Goal: Transaction & Acquisition: Purchase product/service

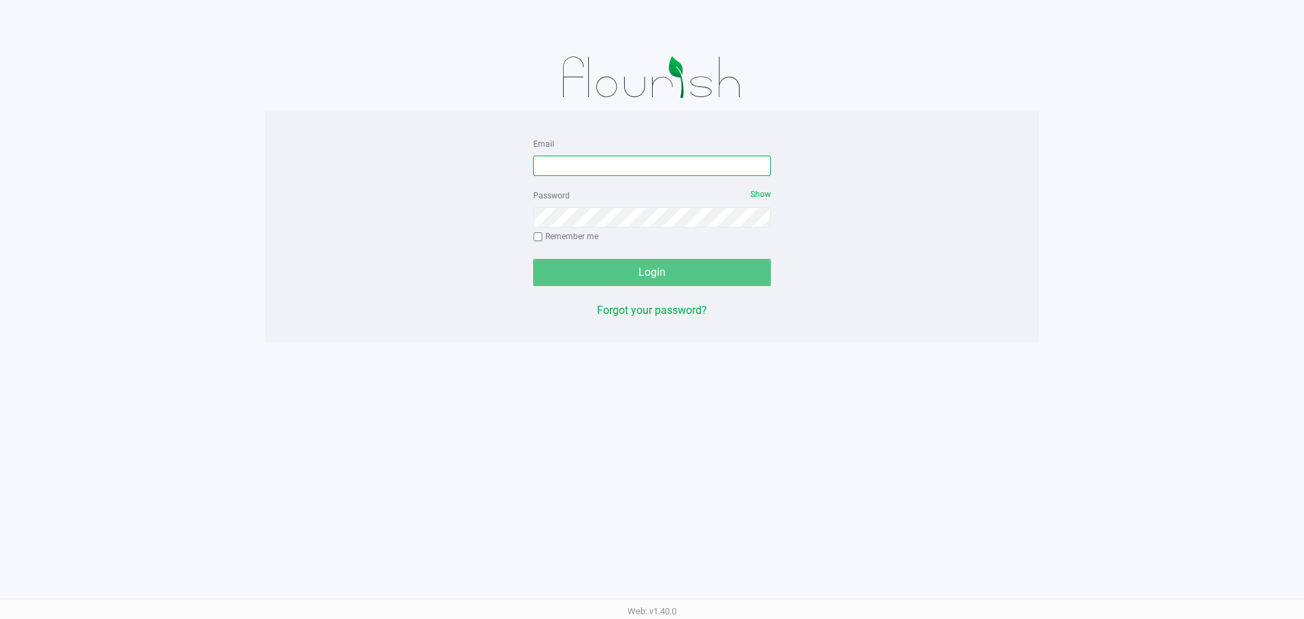
click at [554, 162] on input "Email" at bounding box center [652, 166] width 238 height 20
type input "[EMAIL_ADDRESS][DOMAIN_NAME]"
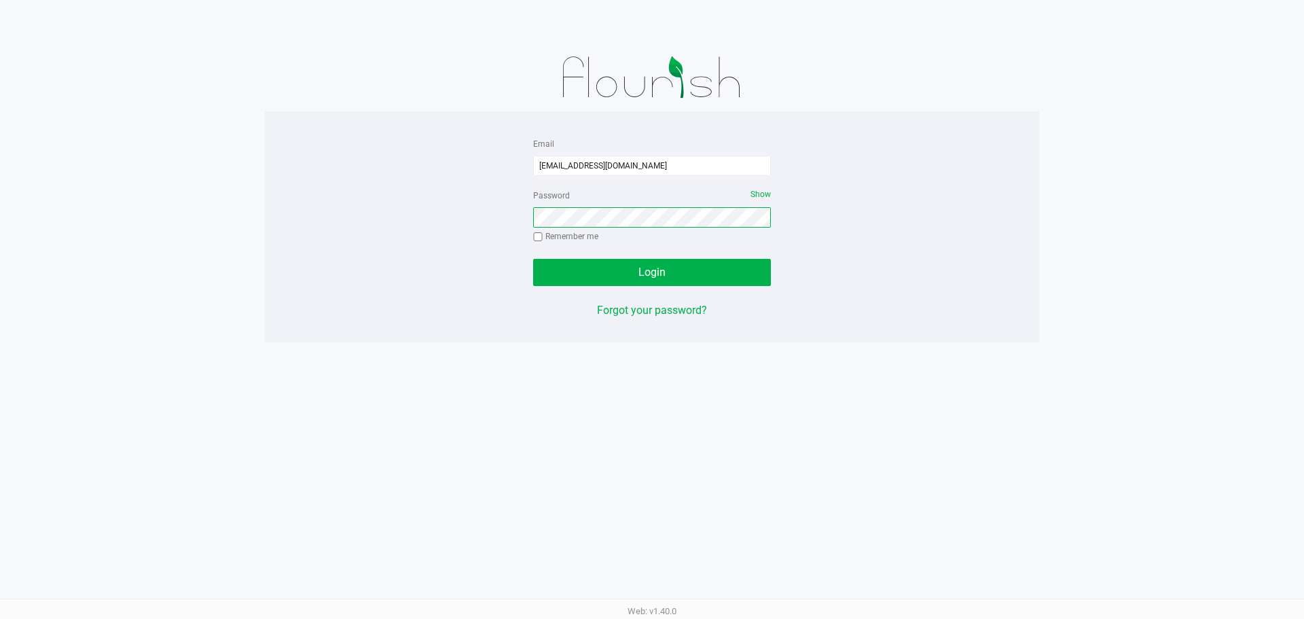
click at [533, 259] on button "Login" at bounding box center [652, 272] width 238 height 27
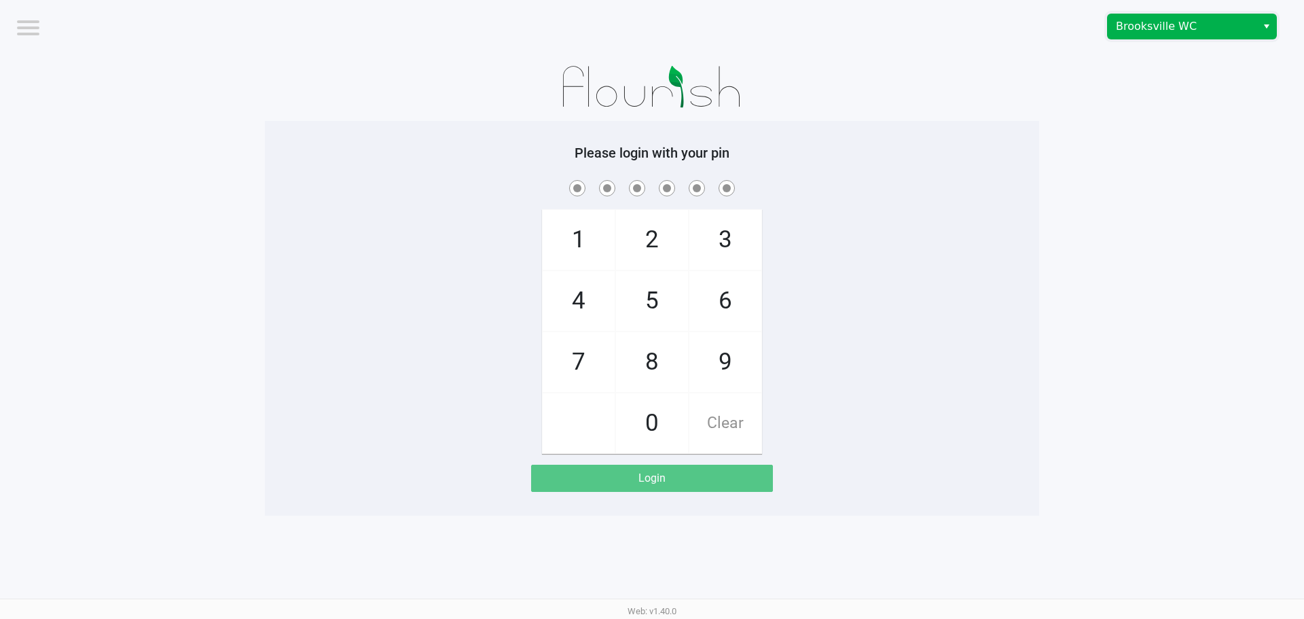
click at [1127, 18] on span "Brooksville WC" at bounding box center [1182, 26] width 149 height 24
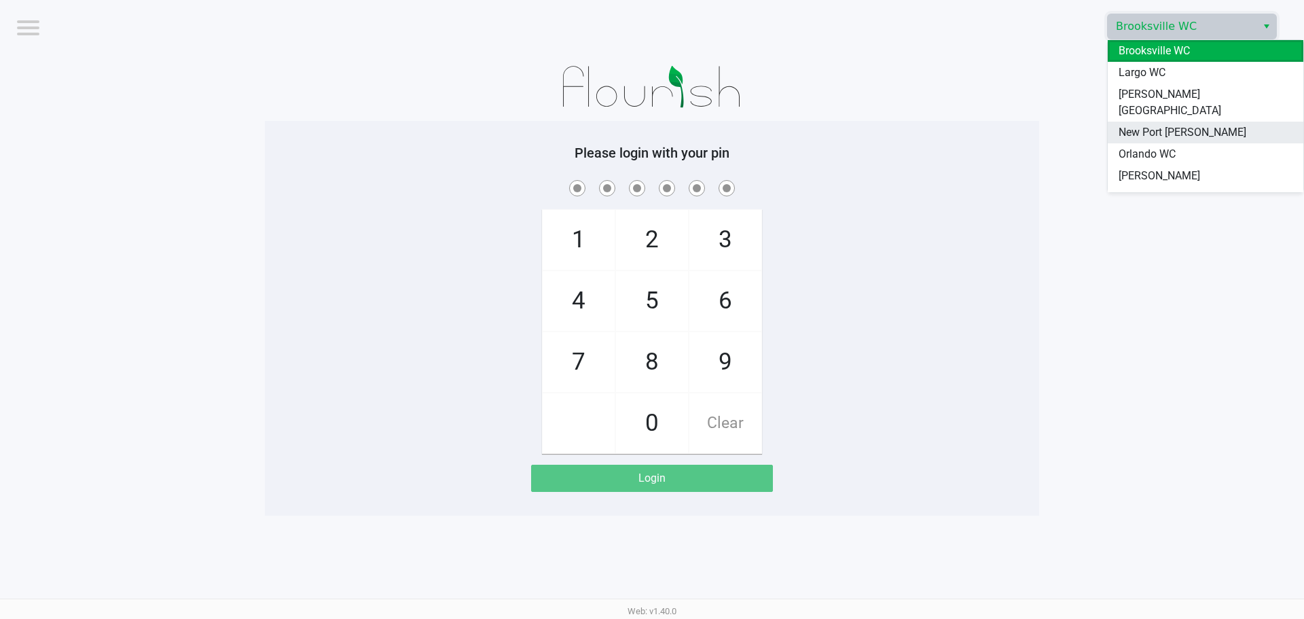
click at [1188, 124] on span "New Port [PERSON_NAME]" at bounding box center [1183, 132] width 128 height 16
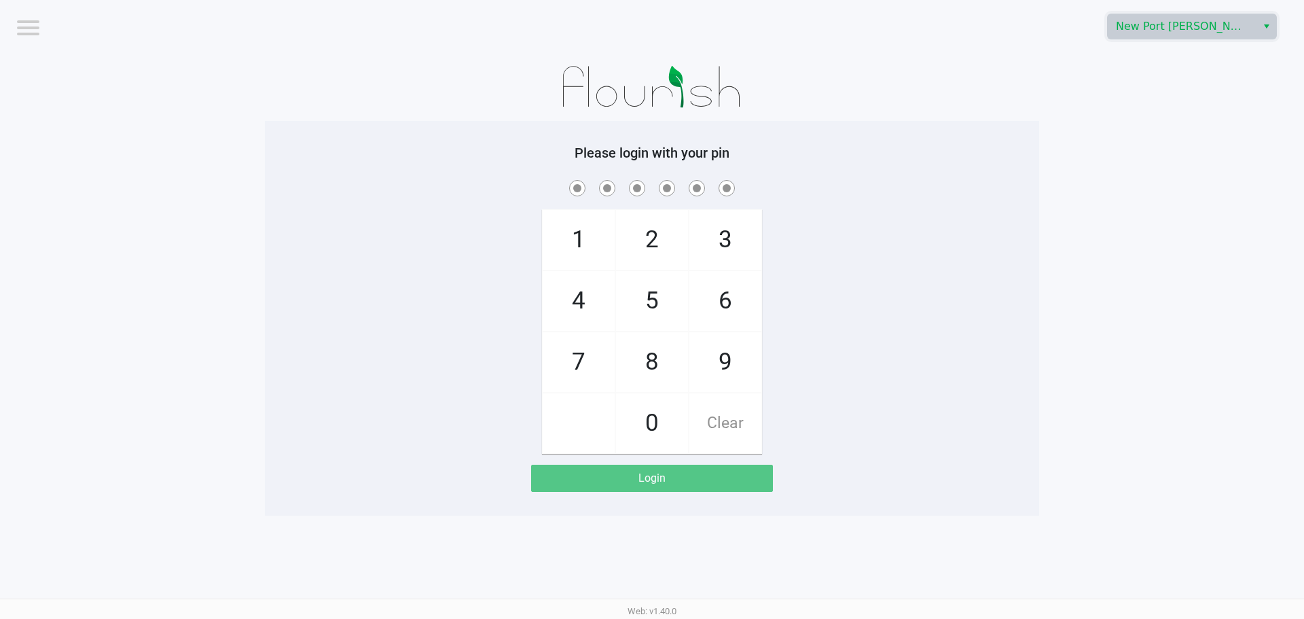
click at [921, 105] on div at bounding box center [652, 87] width 774 height 68
checkbox input "true"
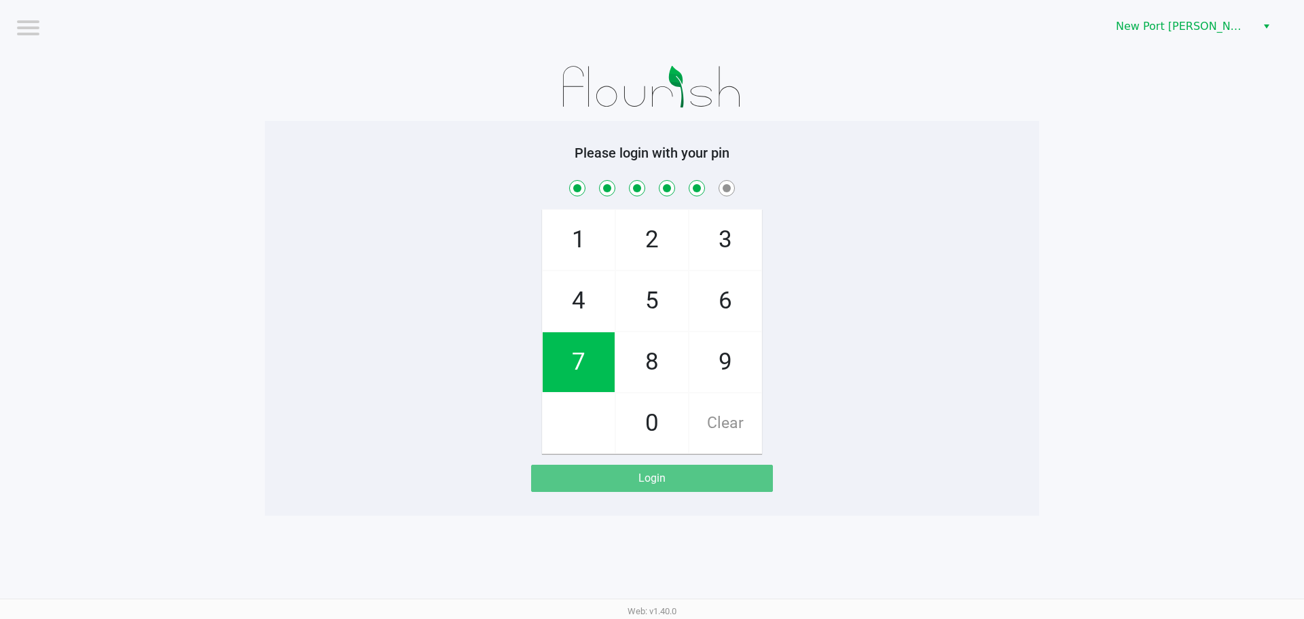
checkbox input "true"
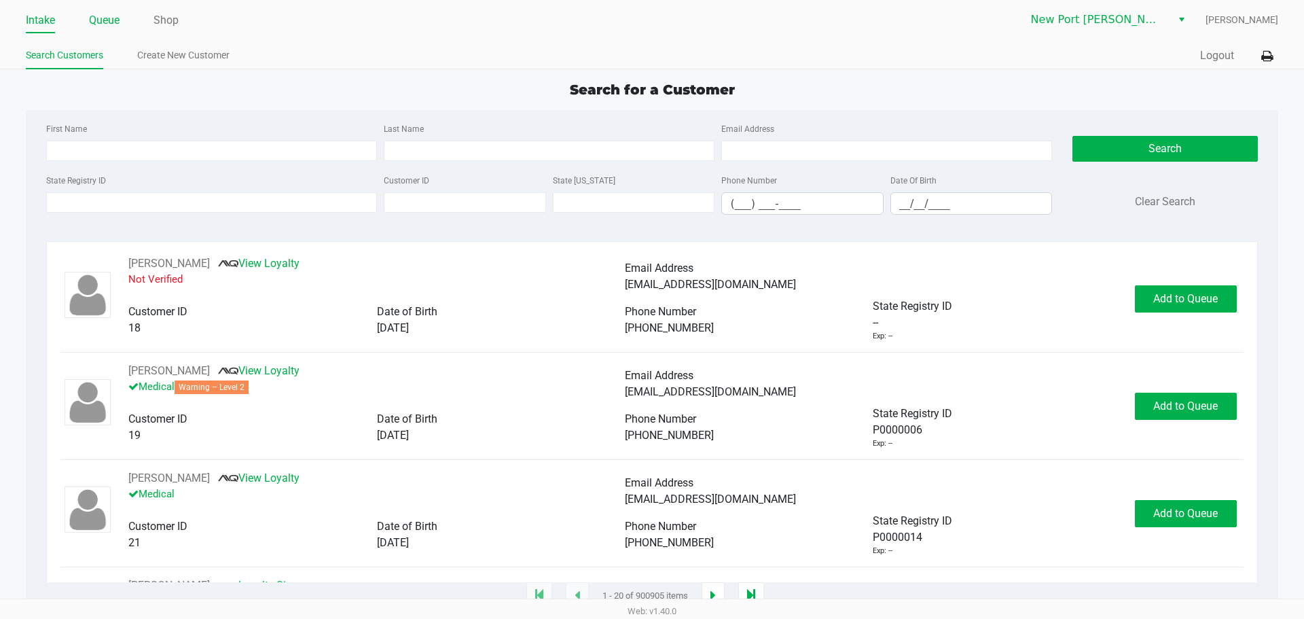
click at [112, 14] on link "Queue" at bounding box center [104, 20] width 31 height 19
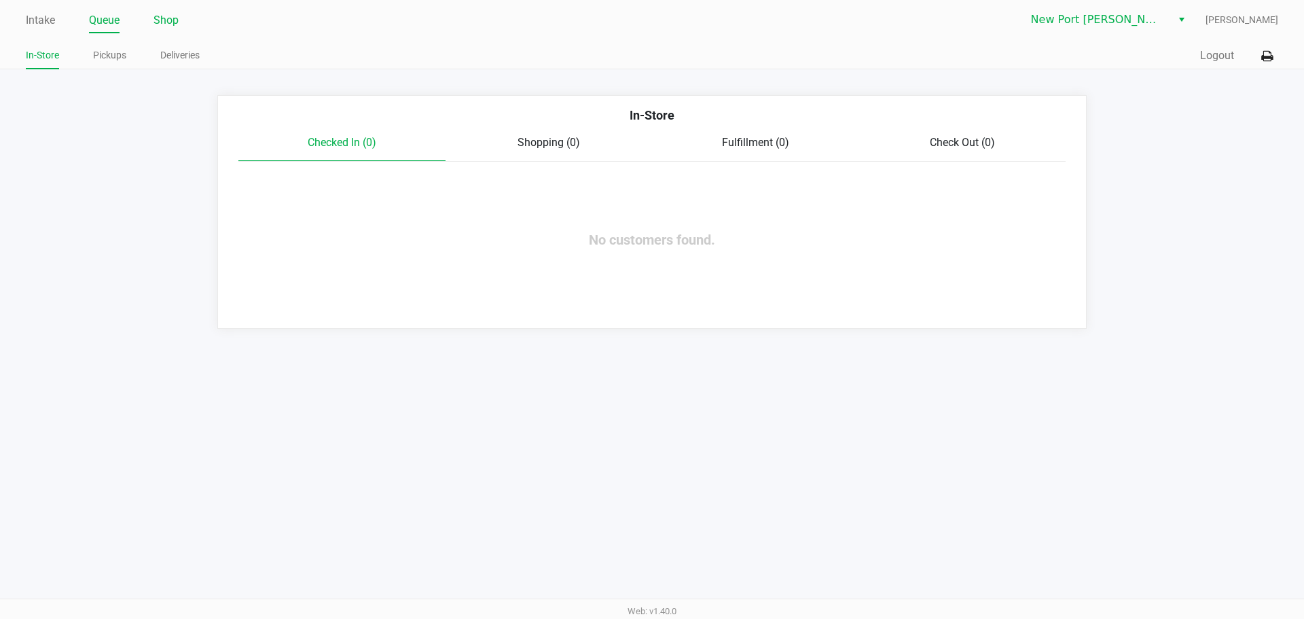
click at [165, 25] on link "Shop" at bounding box center [166, 20] width 25 height 19
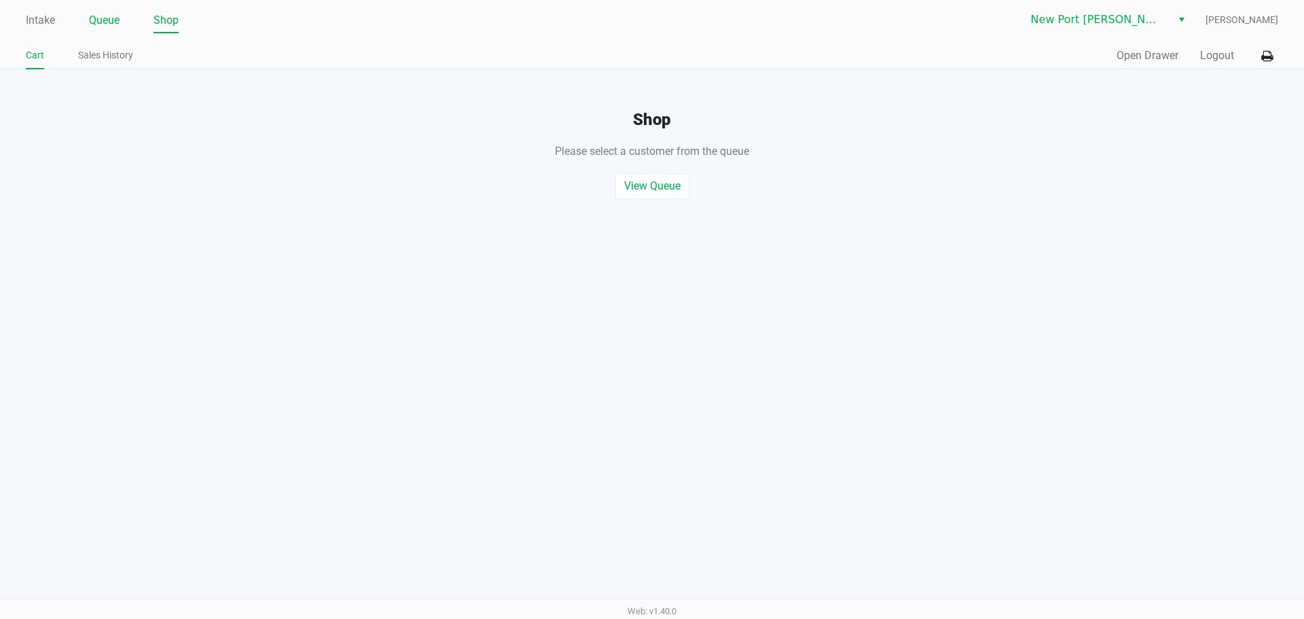
click at [105, 17] on link "Queue" at bounding box center [104, 20] width 31 height 19
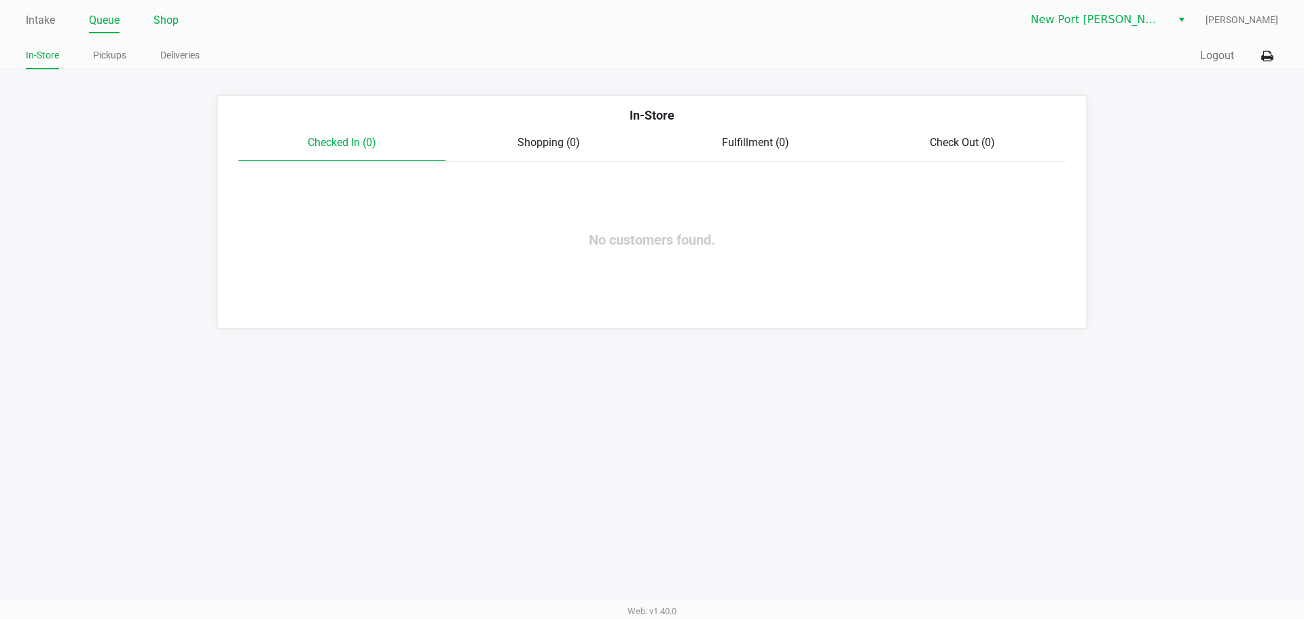
click at [175, 24] on link "Shop" at bounding box center [166, 20] width 25 height 19
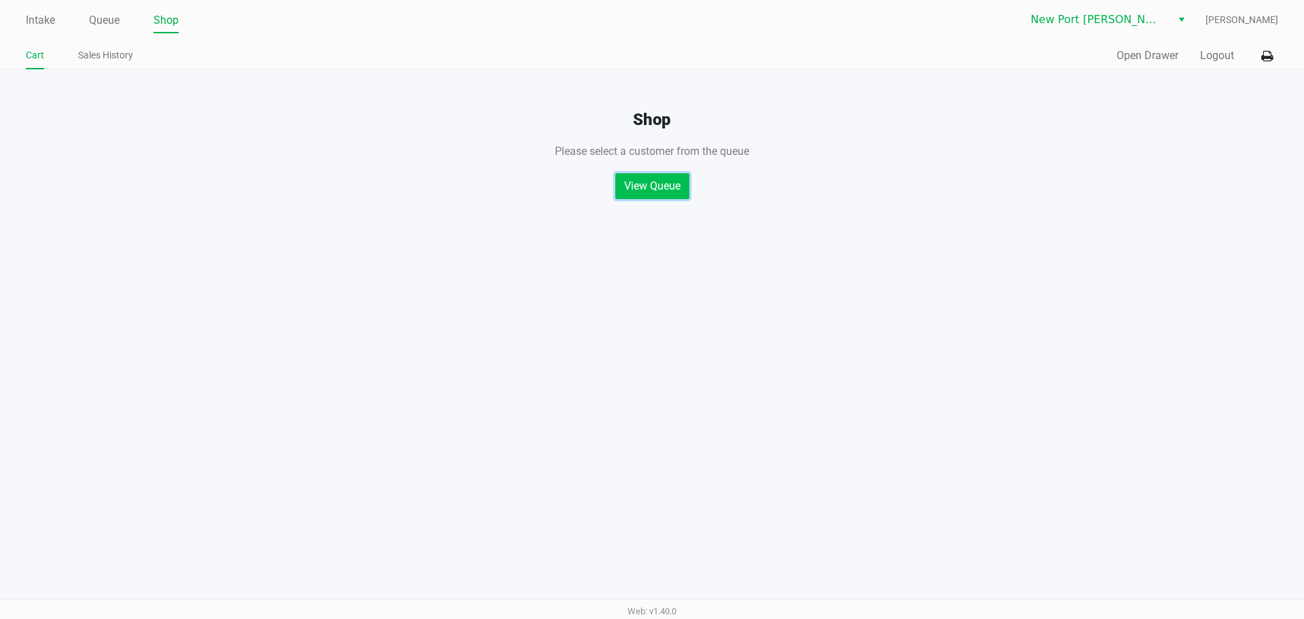
click at [644, 177] on button "View Queue" at bounding box center [652, 186] width 74 height 26
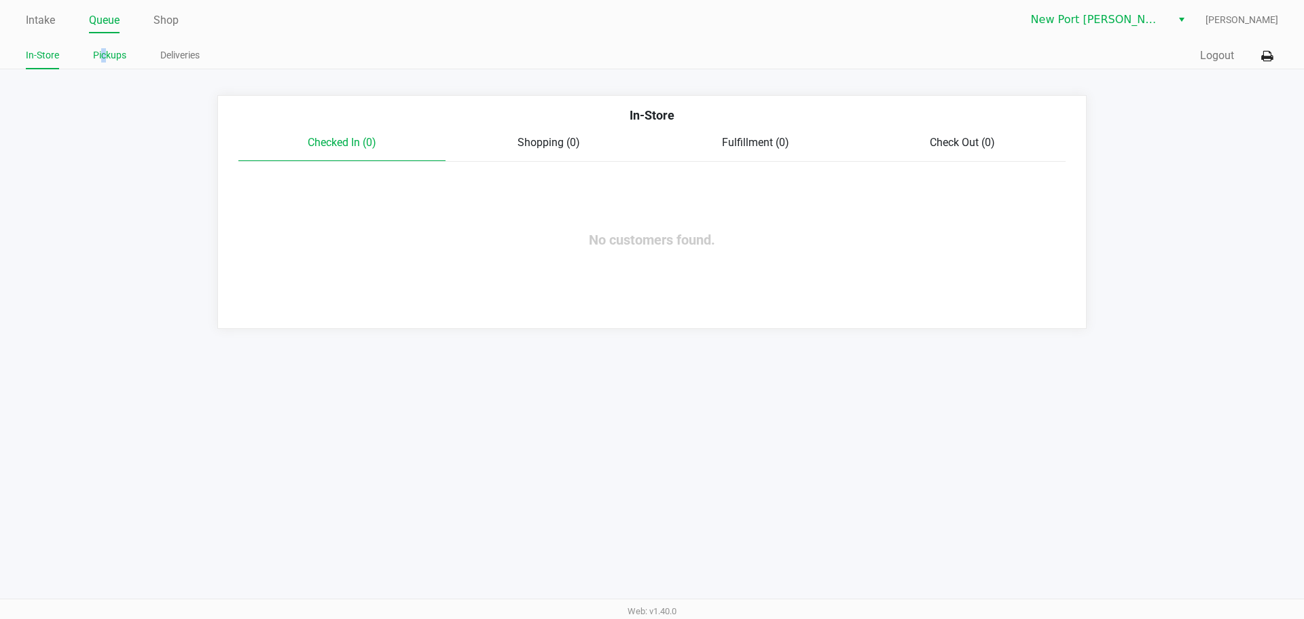
click at [106, 60] on link "Pickups" at bounding box center [109, 55] width 33 height 17
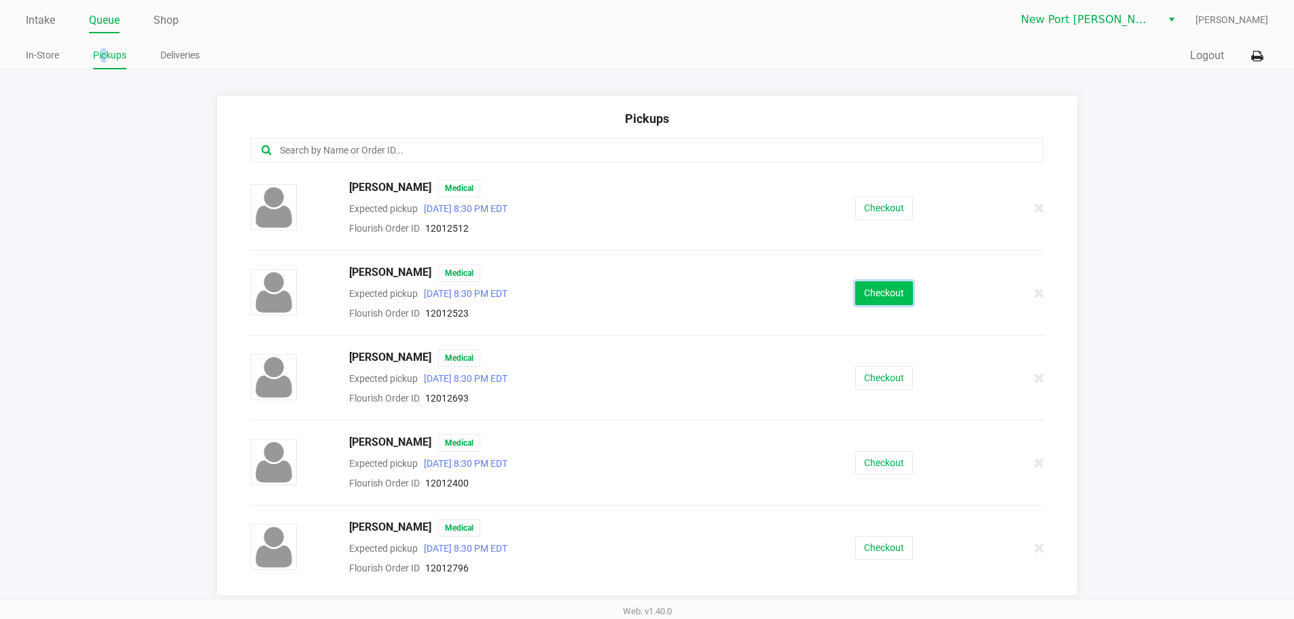
click at [855, 293] on button "Checkout" at bounding box center [884, 293] width 58 height 24
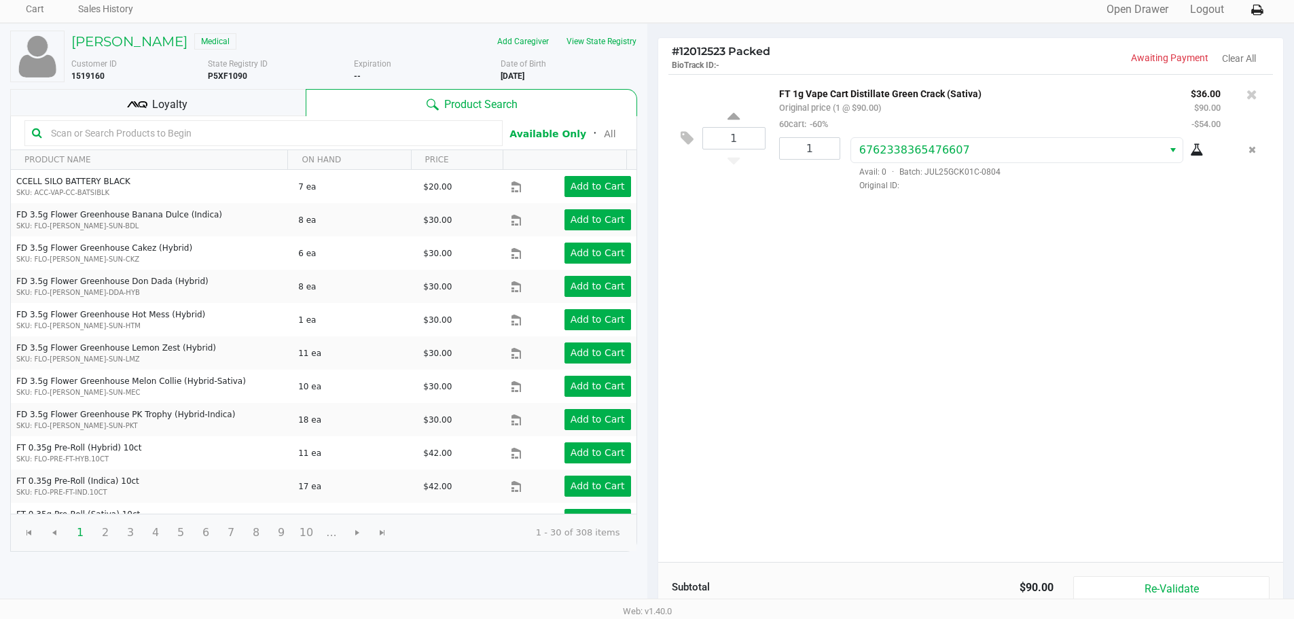
scroll to position [139, 0]
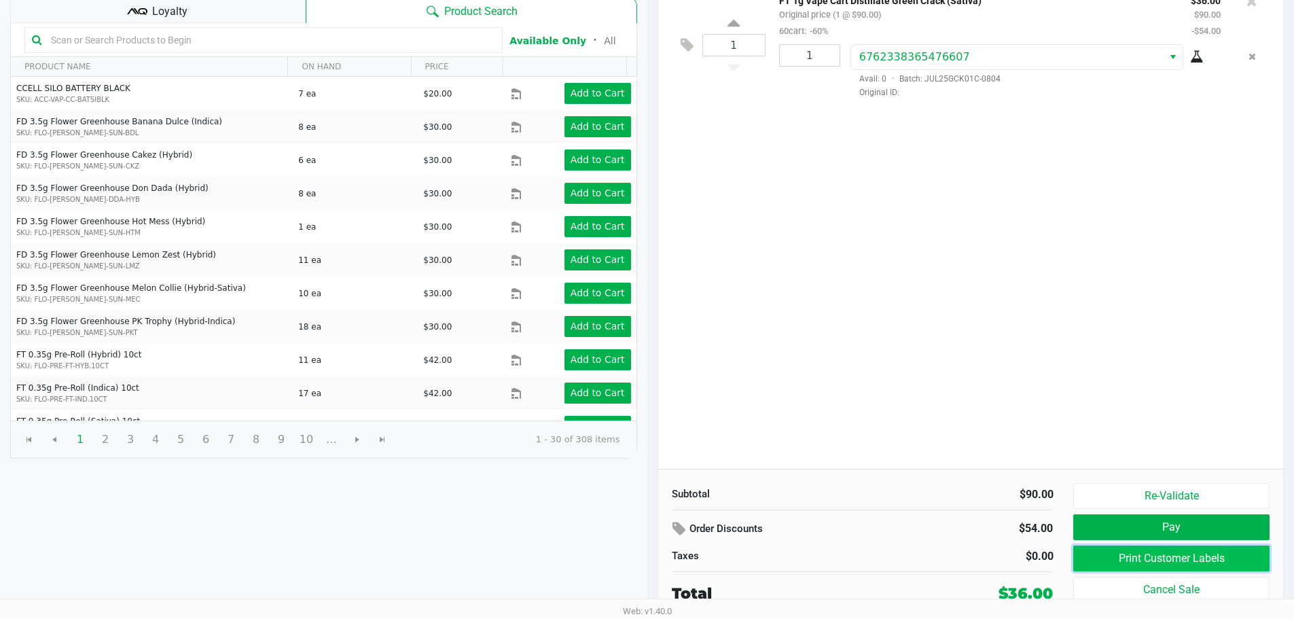
click at [1231, 554] on button "Print Customer Labels" at bounding box center [1171, 559] width 196 height 26
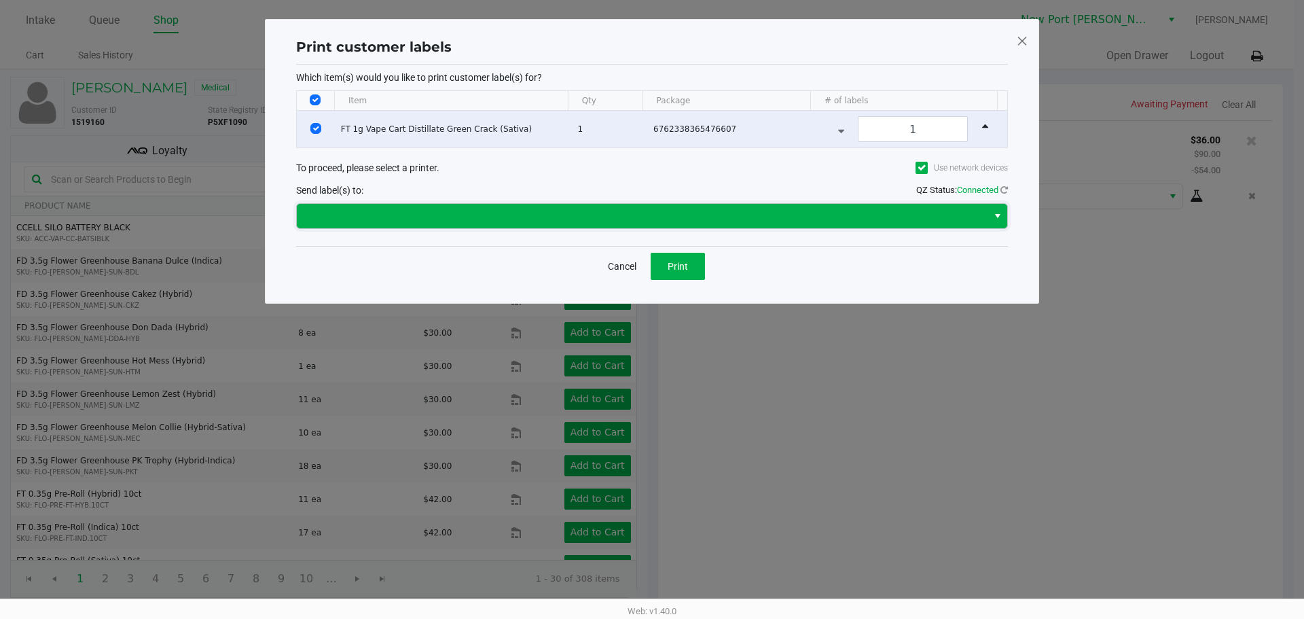
click at [596, 215] on span at bounding box center [642, 216] width 675 height 16
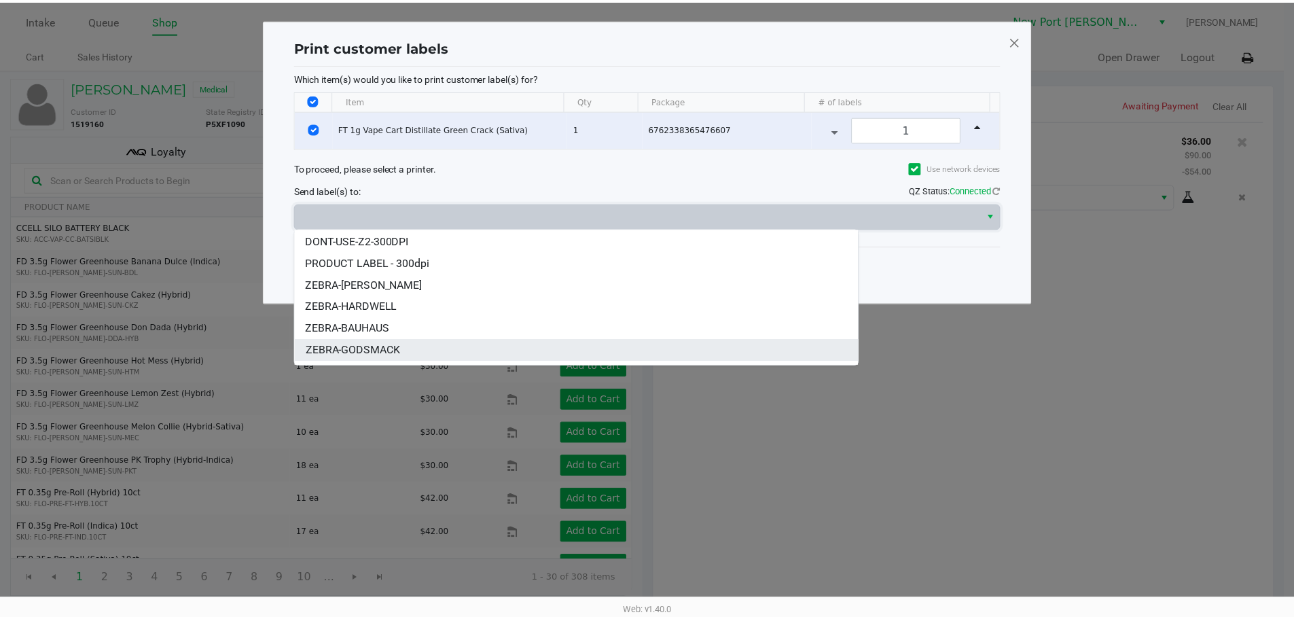
scroll to position [103, 0]
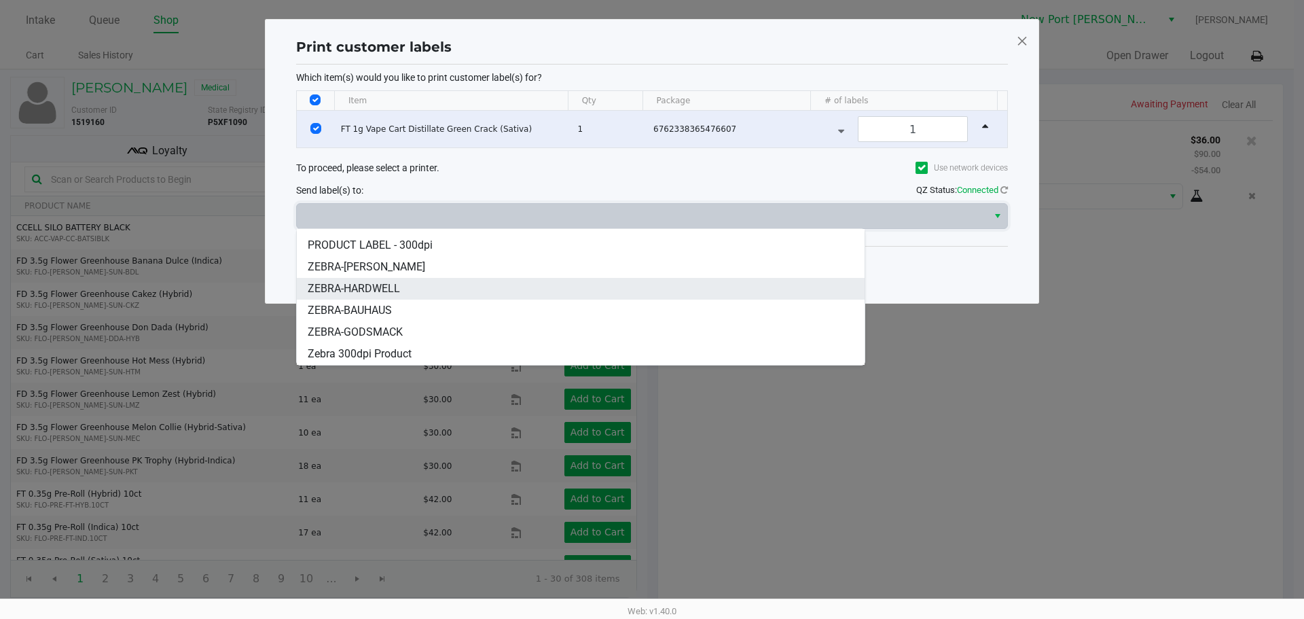
click at [558, 292] on li "ZEBRA-HARDWELL" at bounding box center [581, 289] width 568 height 22
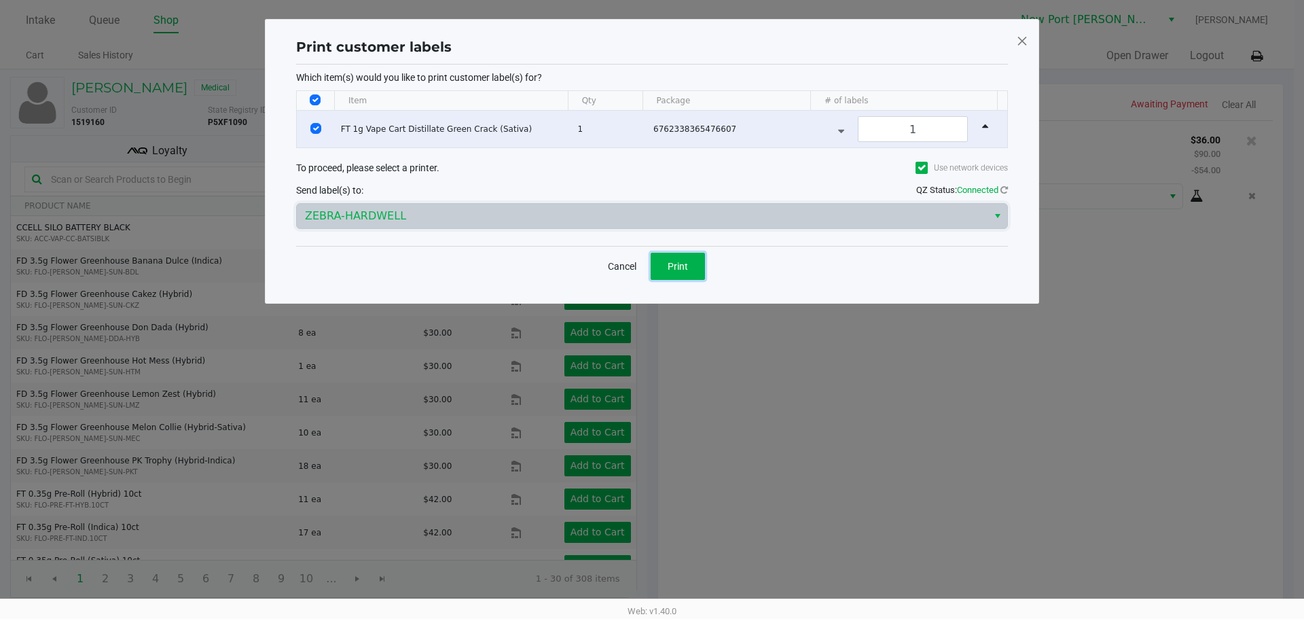
drag, startPoint x: 675, startPoint y: 260, endPoint x: 684, endPoint y: 228, distance: 33.1
click at [682, 234] on div "Print customer labels Which item(s) would you like to print customer label(s) f…" at bounding box center [652, 161] width 719 height 256
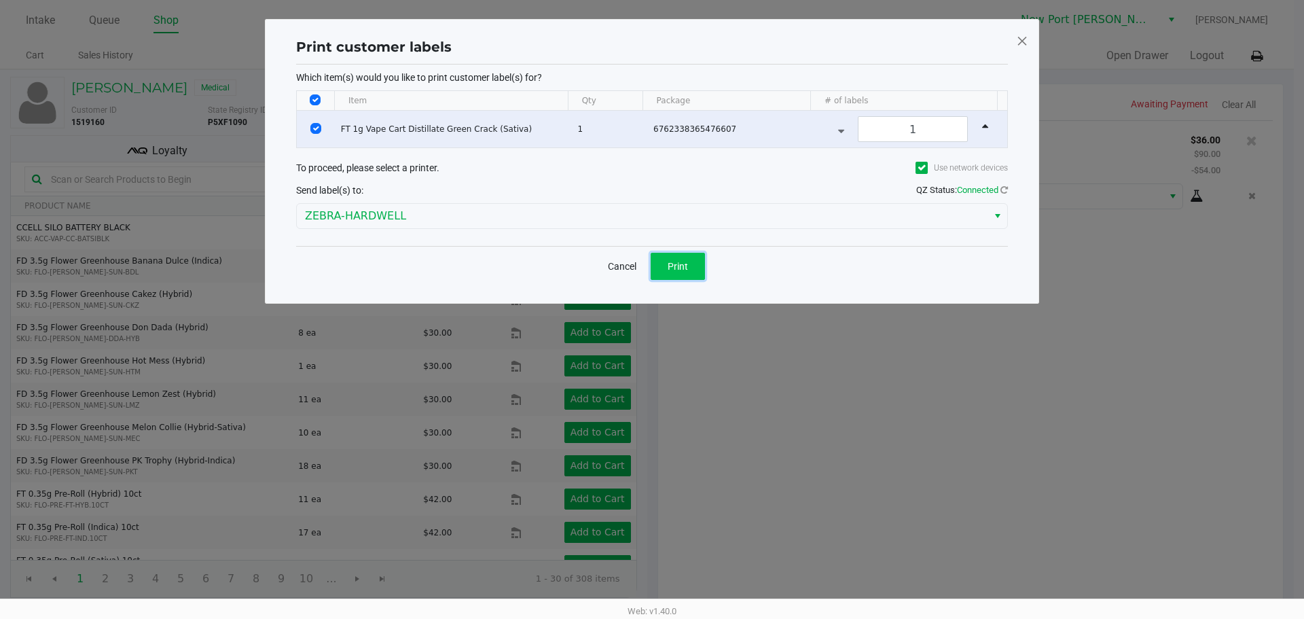
click at [677, 267] on span "Print" at bounding box center [678, 266] width 20 height 11
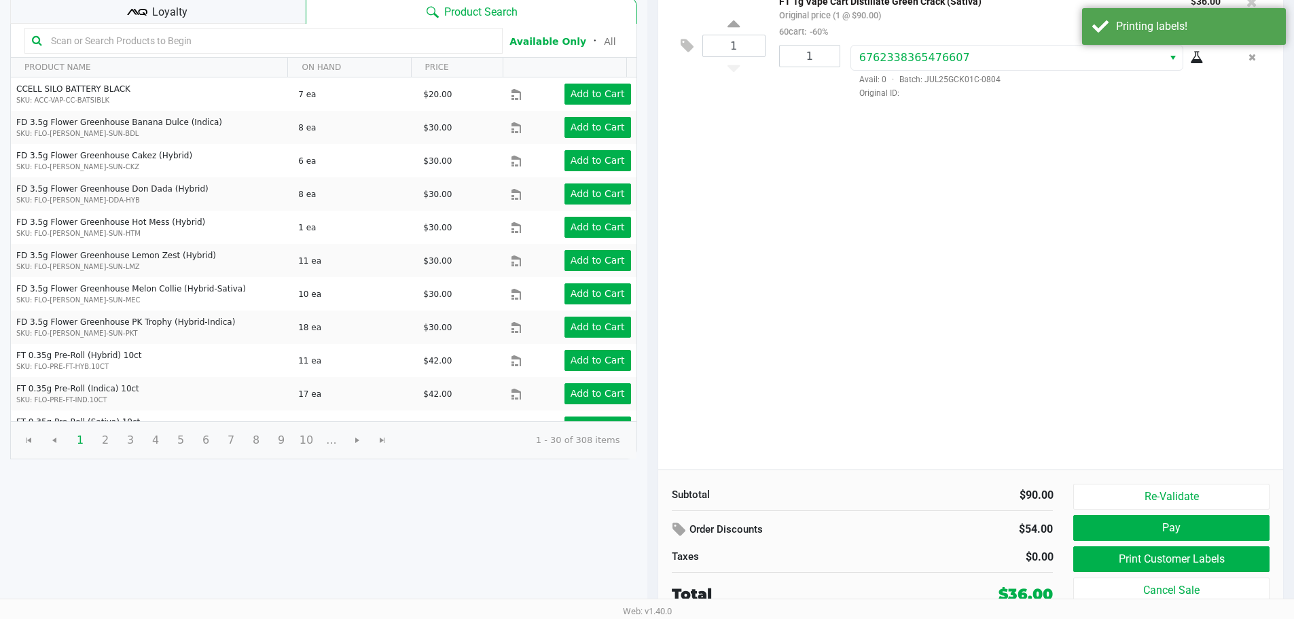
scroll to position [139, 0]
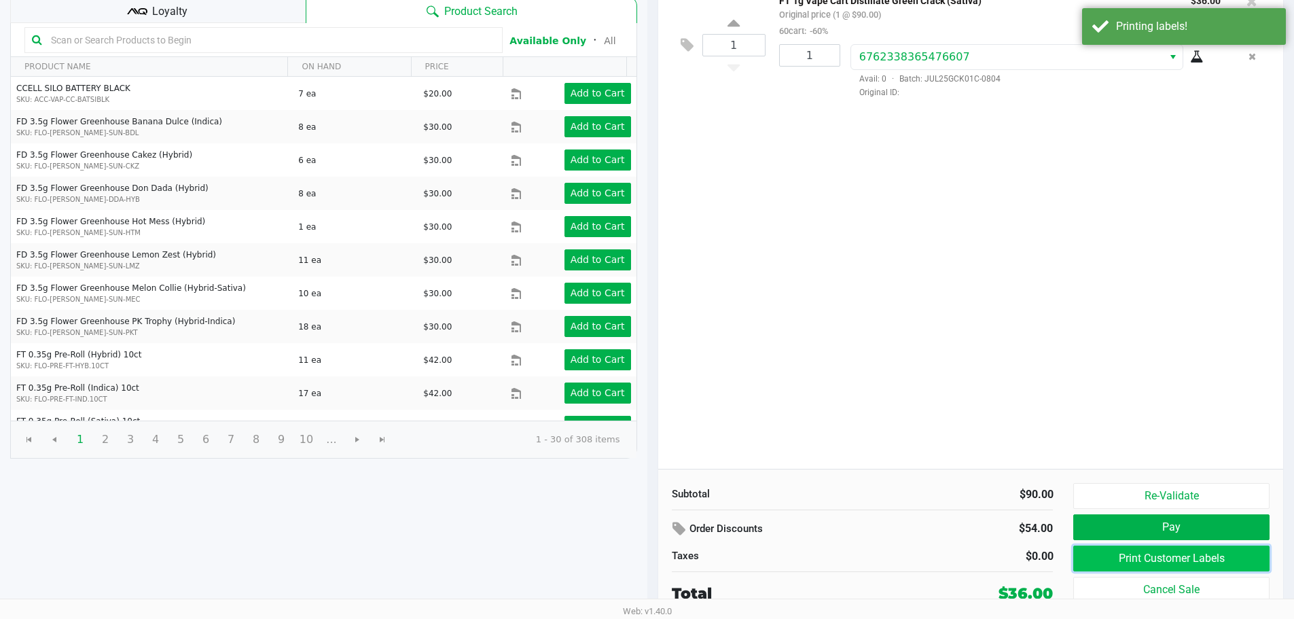
click at [1129, 556] on button "Print Customer Labels" at bounding box center [1171, 559] width 196 height 26
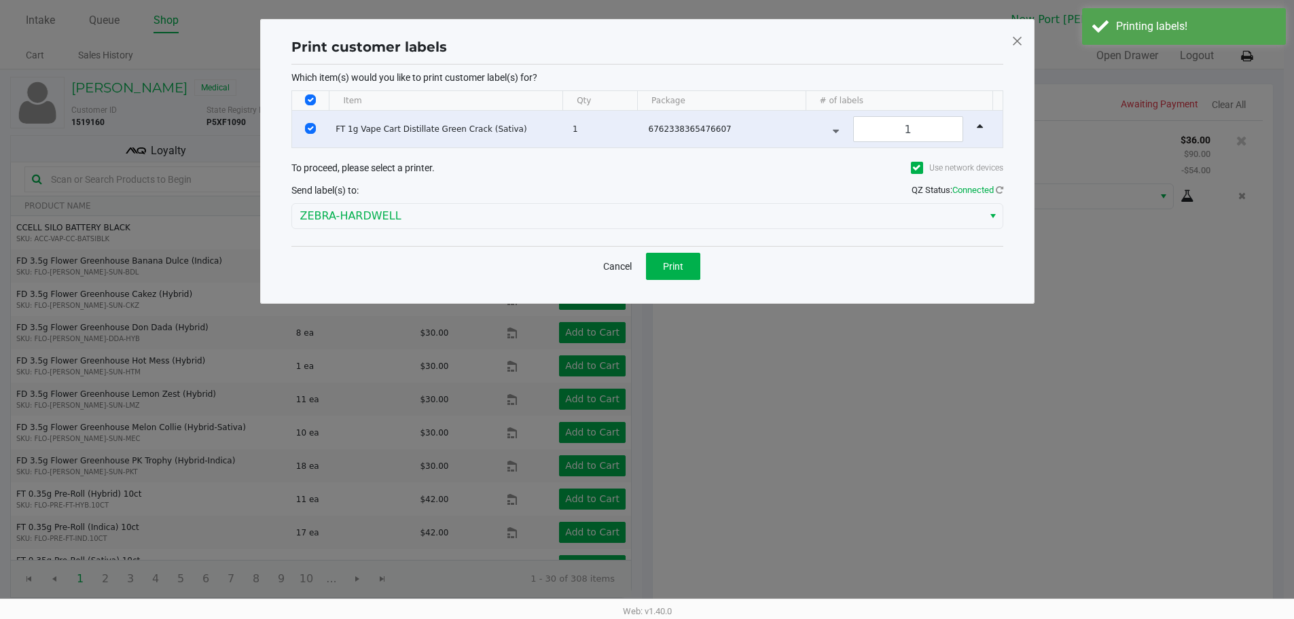
scroll to position [0, 0]
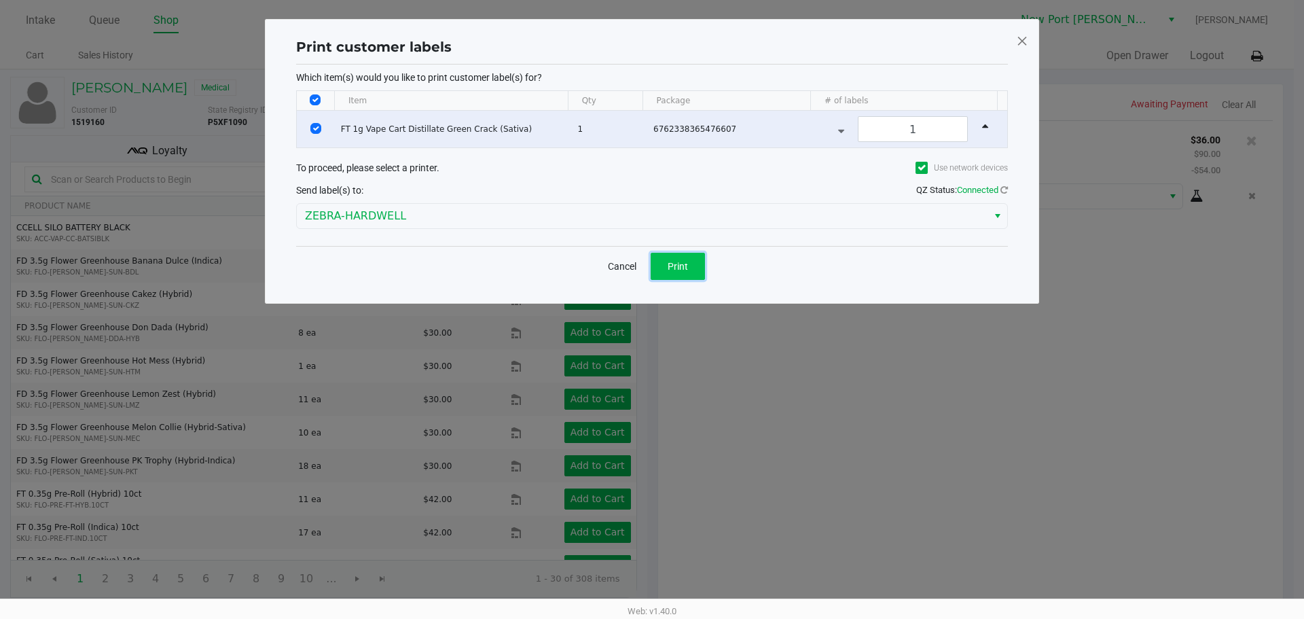
click at [686, 258] on button "Print" at bounding box center [678, 266] width 54 height 27
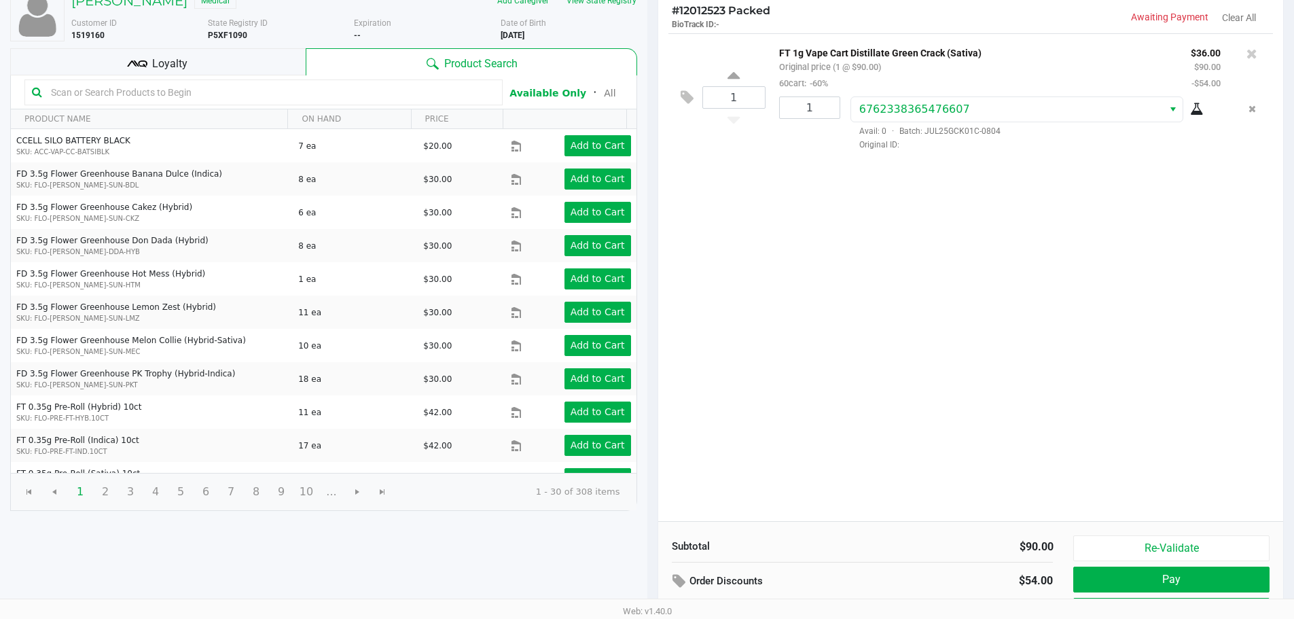
scroll to position [136, 0]
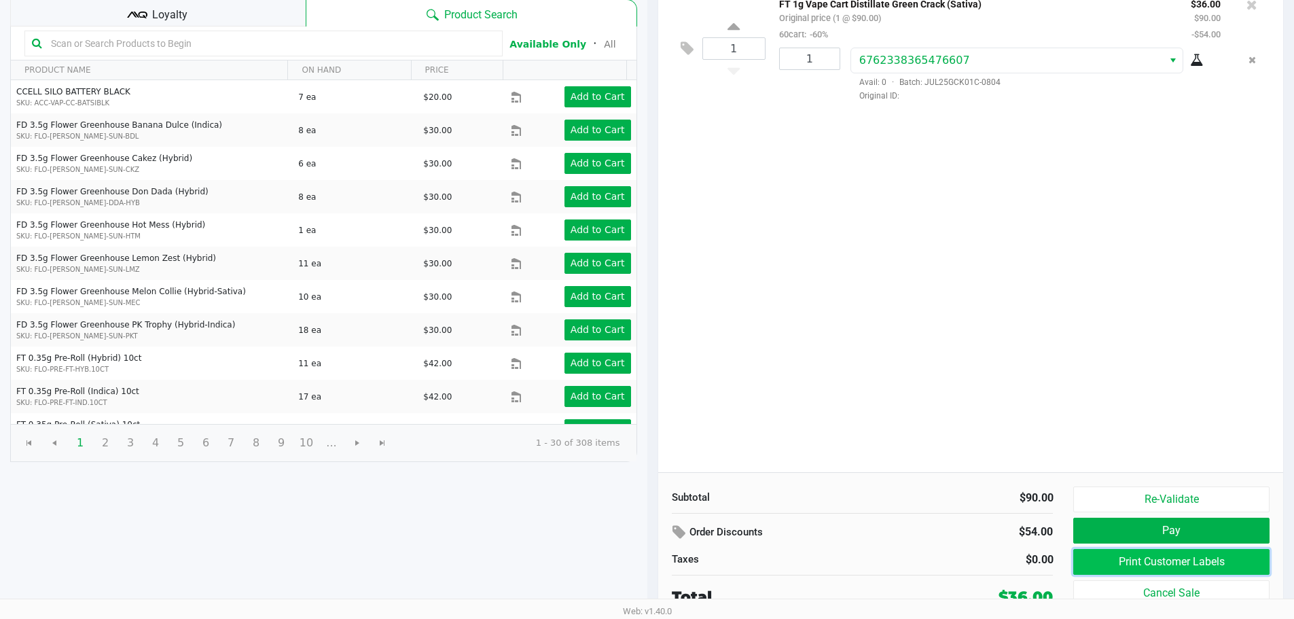
click at [1196, 564] on button "Print Customer Labels" at bounding box center [1171, 562] width 196 height 26
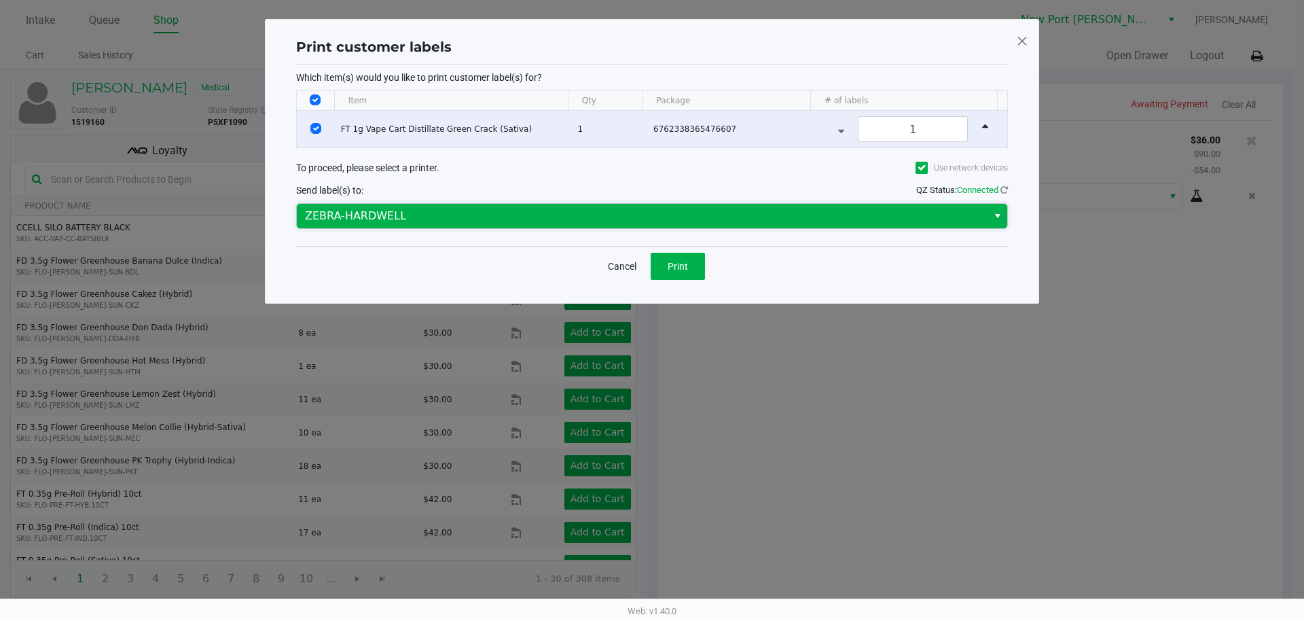
click at [743, 212] on span "ZEBRA-HARDWELL" at bounding box center [642, 216] width 675 height 16
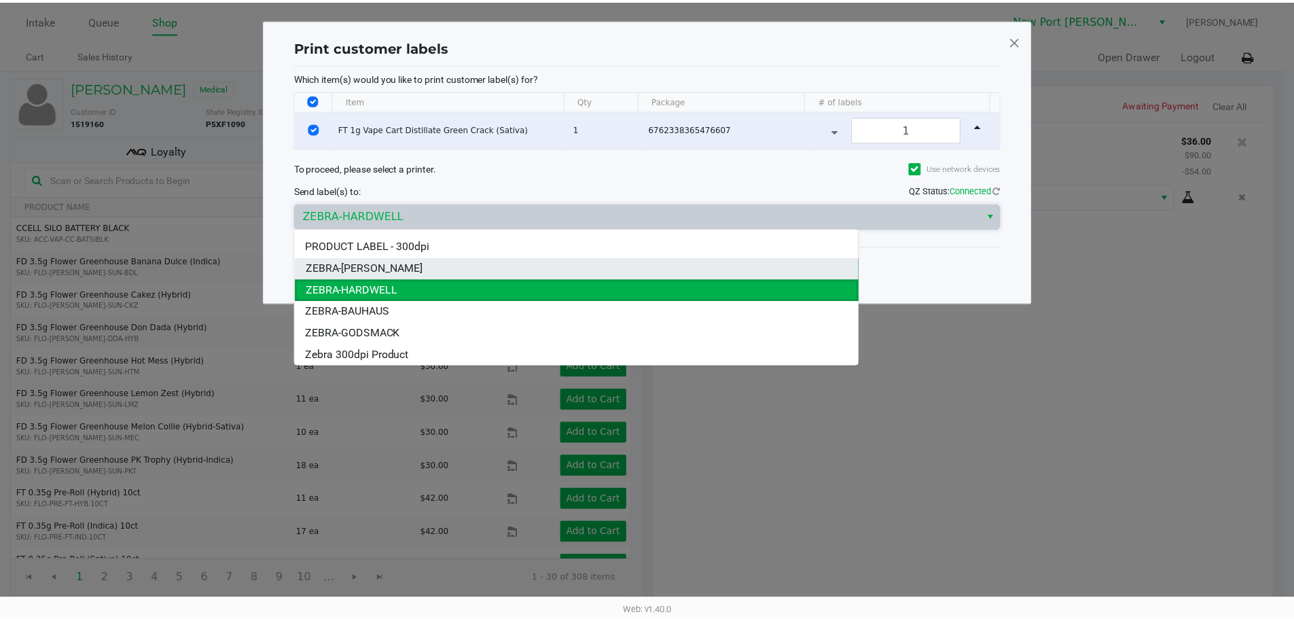
scroll to position [103, 0]
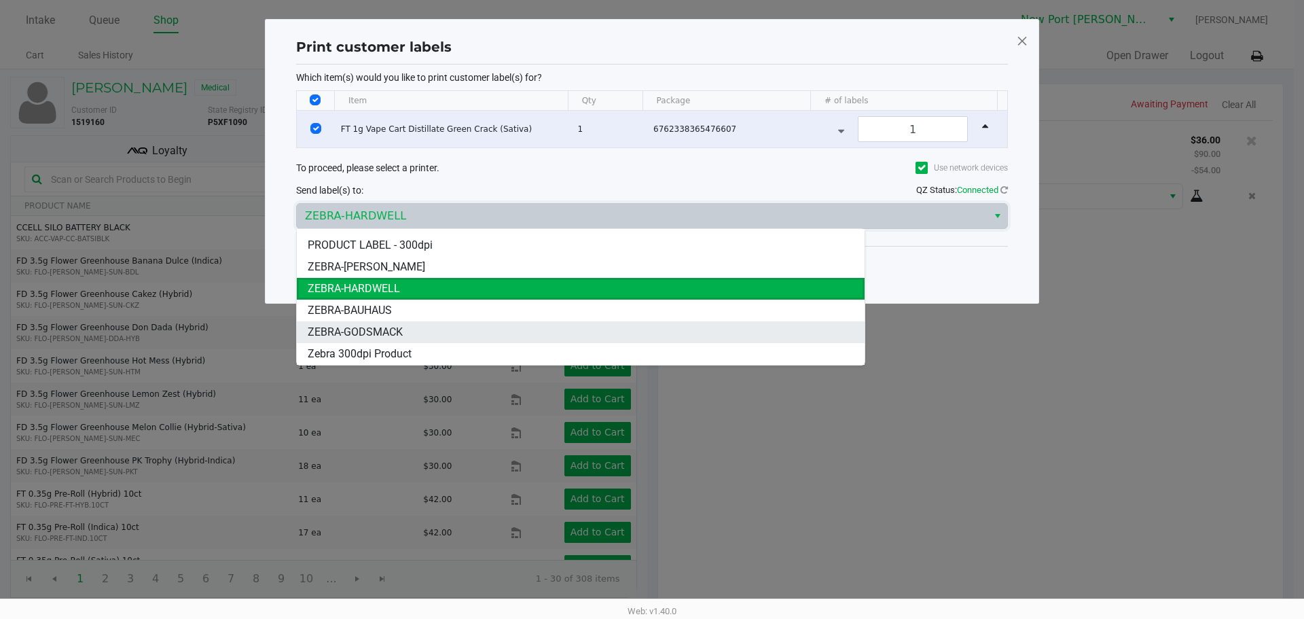
click at [438, 334] on li "ZEBRA-GODSMACK" at bounding box center [581, 332] width 568 height 22
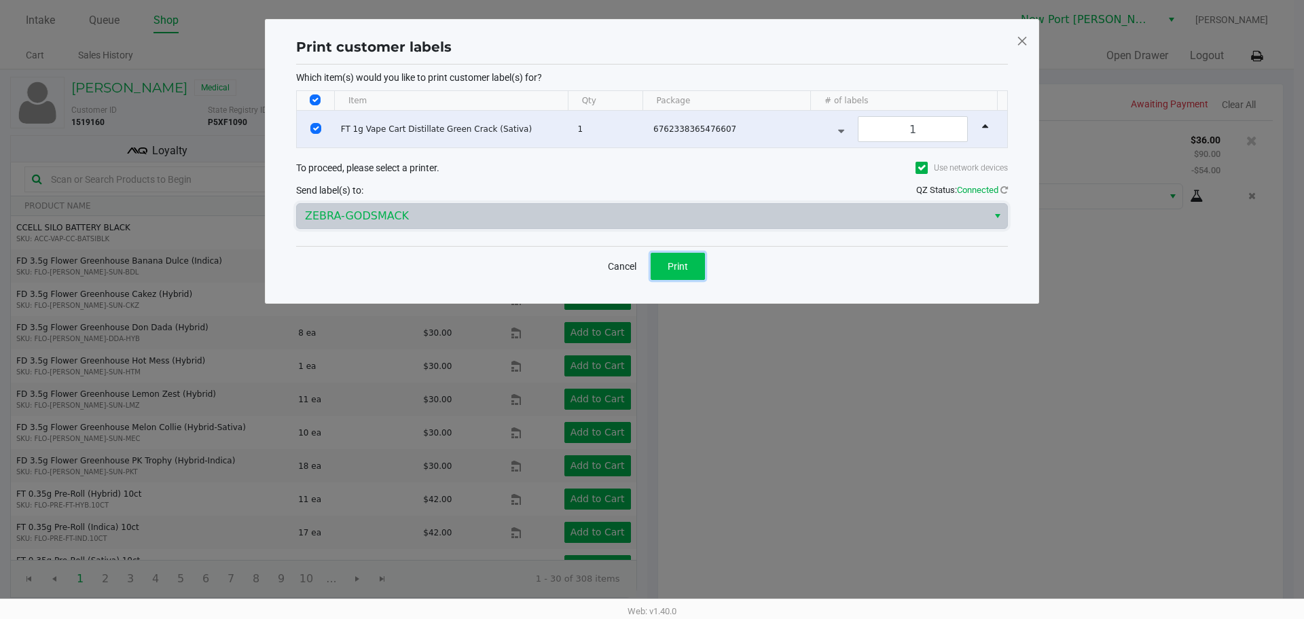
click at [665, 264] on button "Print" at bounding box center [678, 266] width 54 height 27
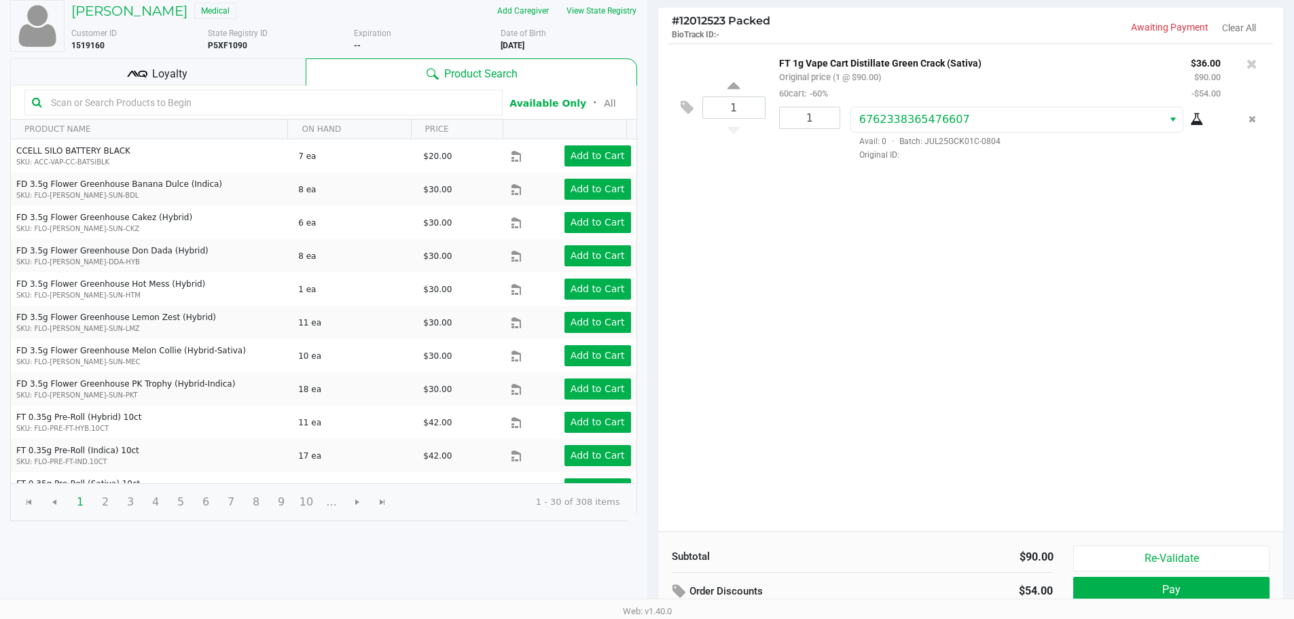
scroll to position [0, 0]
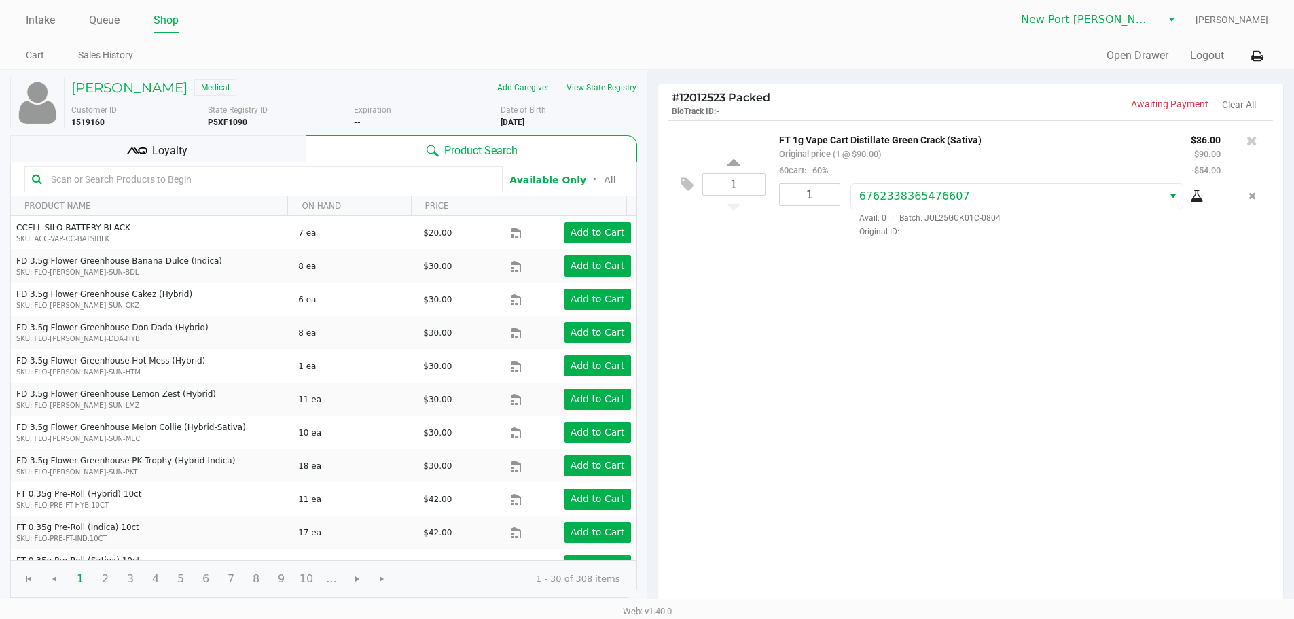
click at [260, 144] on div "Loyalty" at bounding box center [158, 148] width 296 height 27
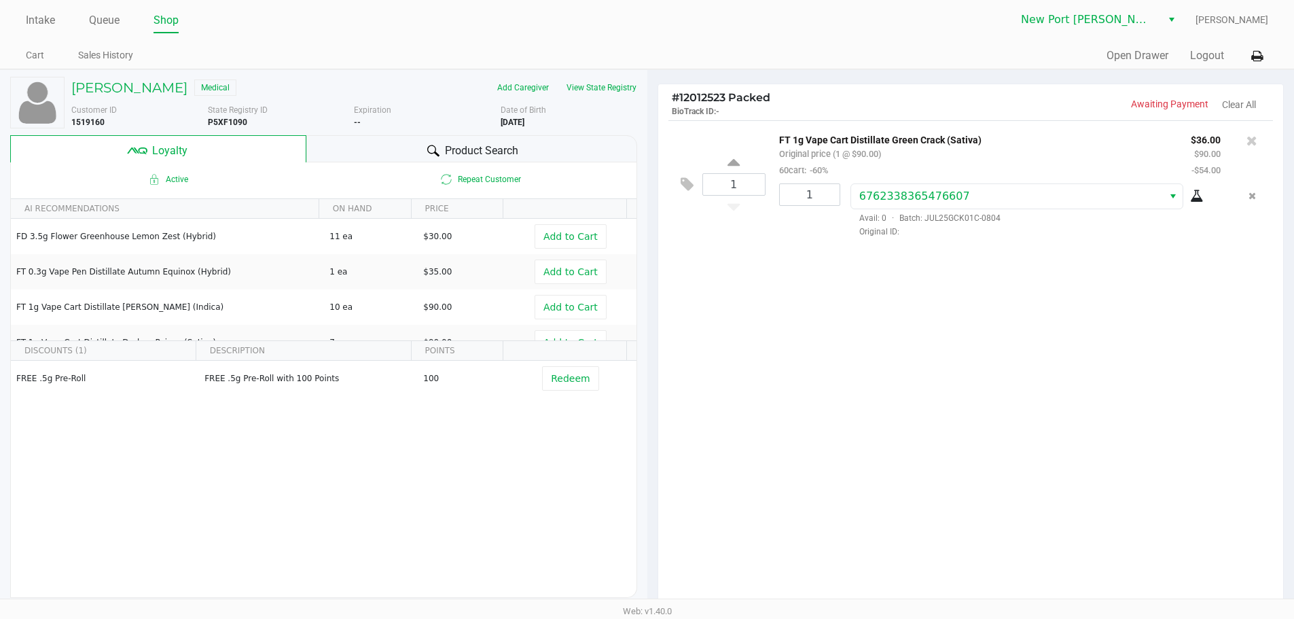
click at [364, 148] on div "Product Search" at bounding box center [471, 148] width 331 height 27
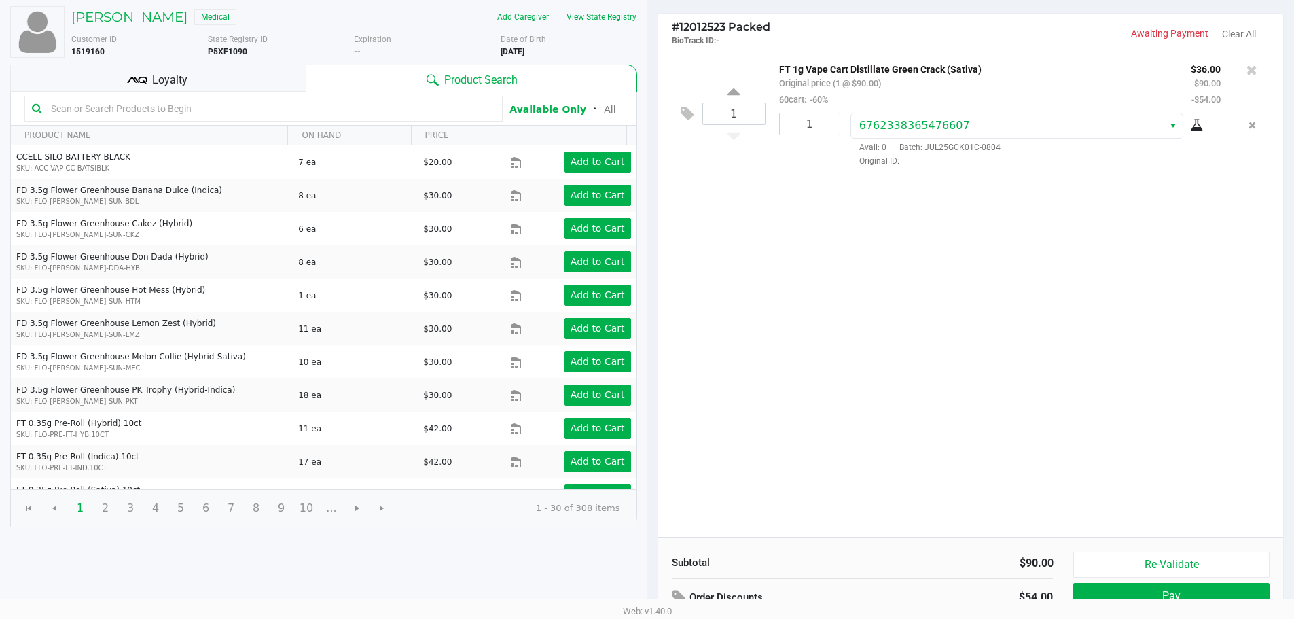
scroll to position [156, 0]
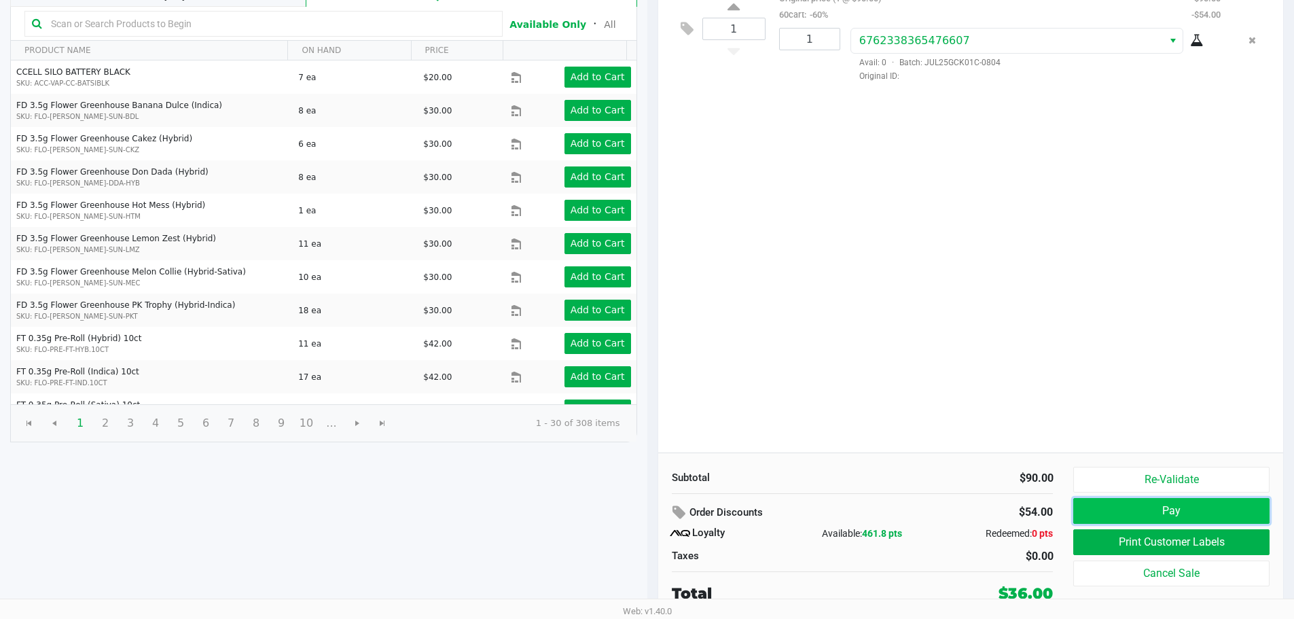
click at [1184, 517] on button "Pay" at bounding box center [1171, 511] width 196 height 26
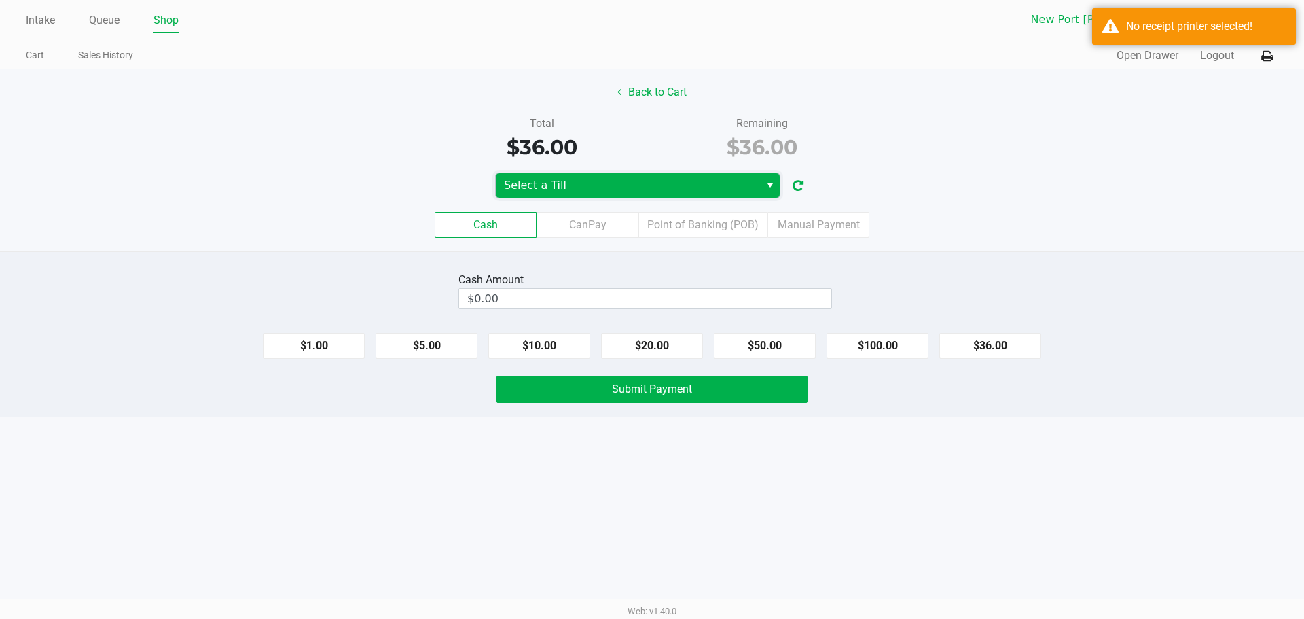
click at [694, 175] on span "Select a Till" at bounding box center [628, 185] width 264 height 24
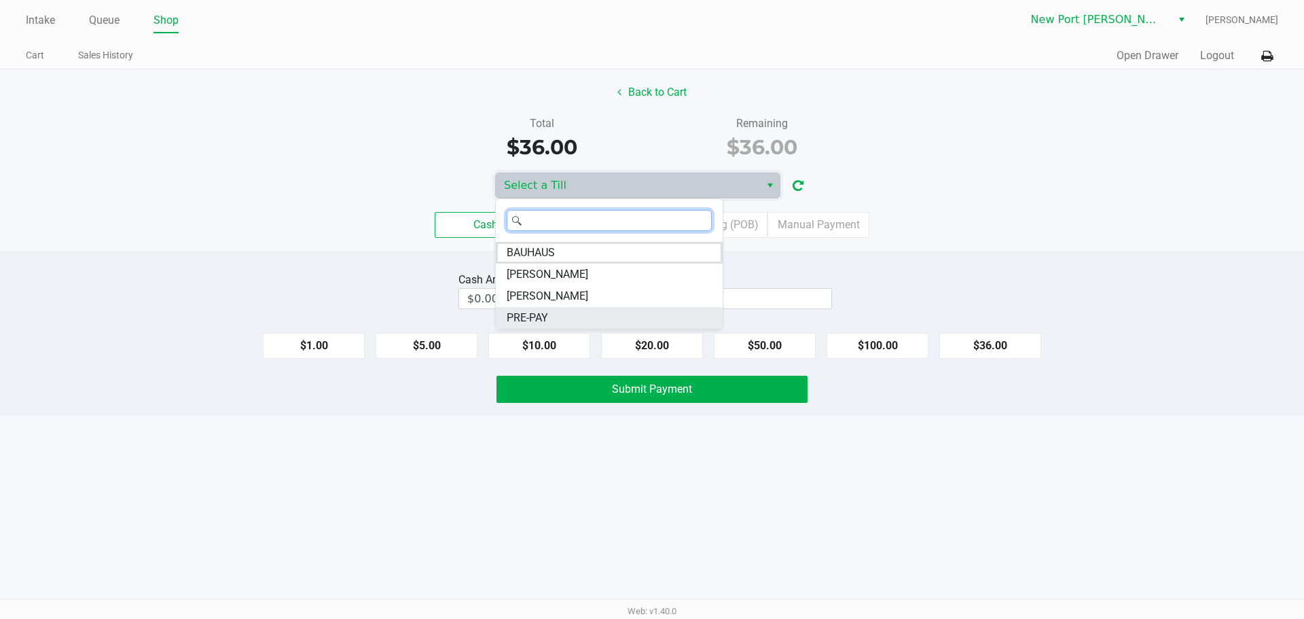
click at [622, 314] on li "PRE-PAY" at bounding box center [609, 318] width 227 height 22
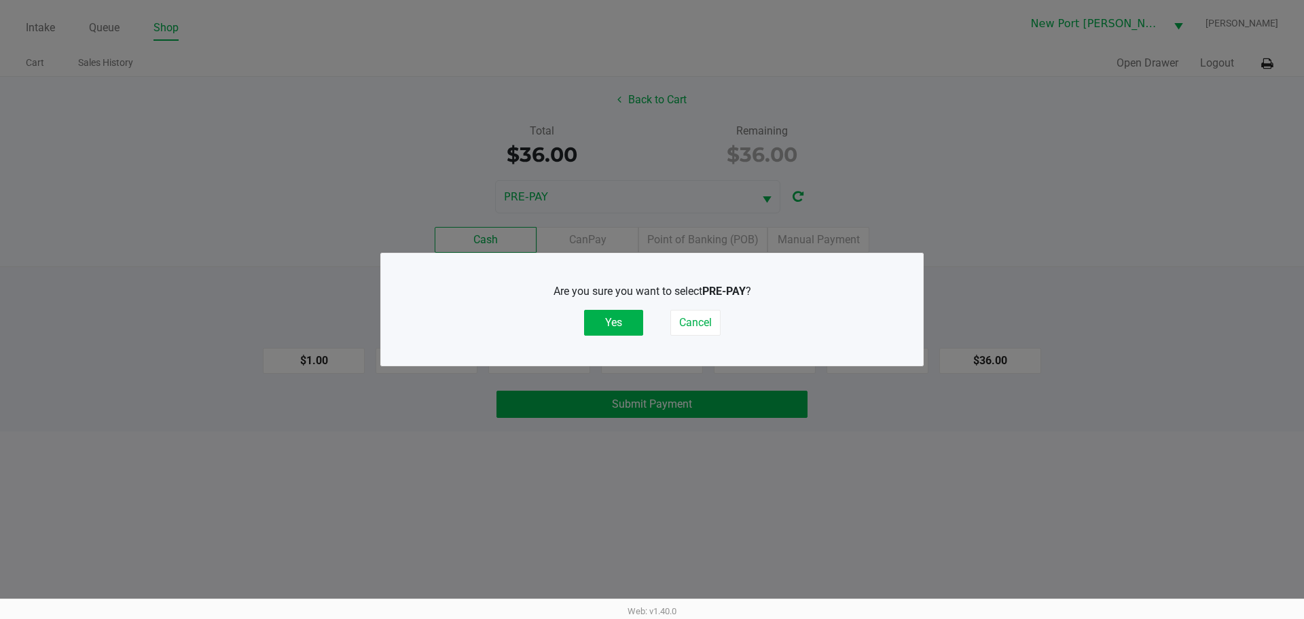
drag, startPoint x: 622, startPoint y: 312, endPoint x: 654, endPoint y: 292, distance: 36.9
click at [622, 313] on button "Yes" at bounding box center [613, 323] width 59 height 26
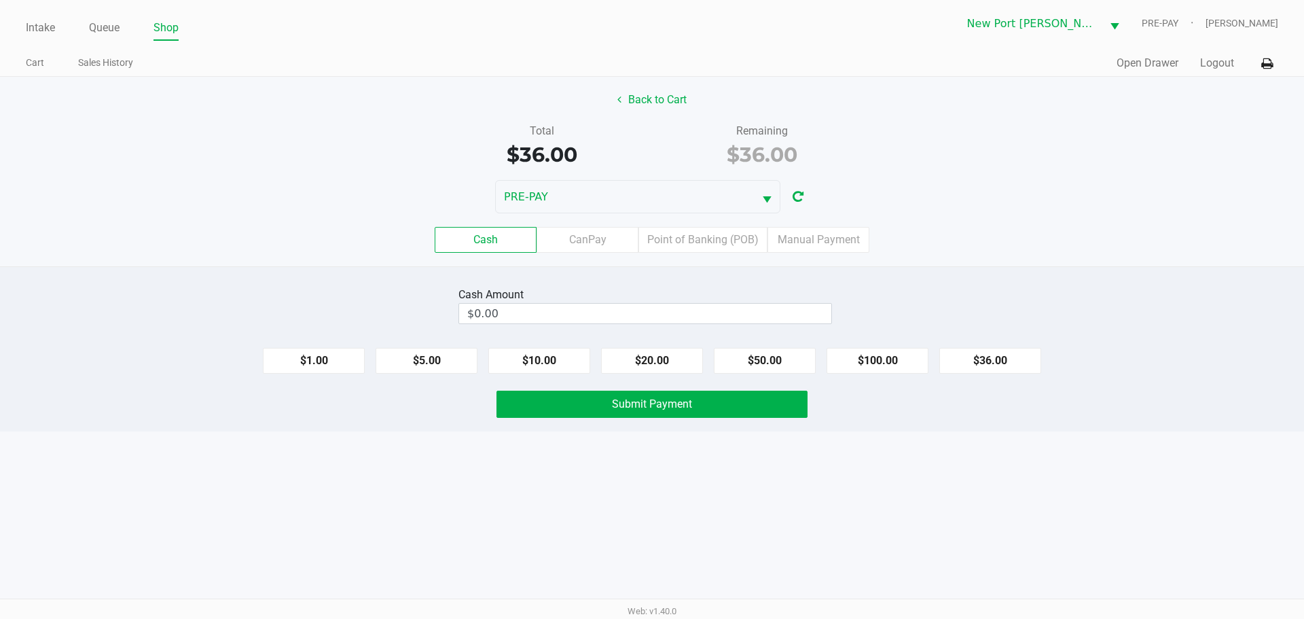
click at [721, 220] on div "Cash CanPay Point of Banking (POB) Manual Payment" at bounding box center [652, 239] width 1325 height 53
click at [726, 230] on label "Point of Banking (POB)" at bounding box center [703, 240] width 129 height 26
click at [0, 0] on 7 "Point of Banking (POB)" at bounding box center [0, 0] width 0 height 0
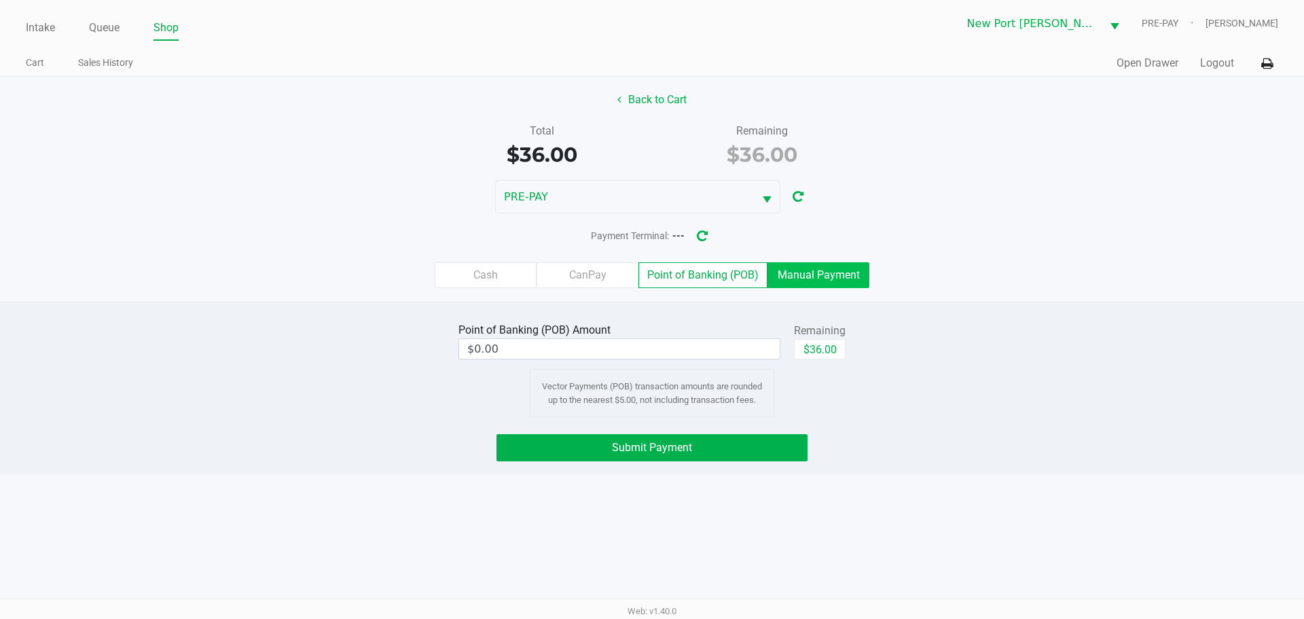
click at [832, 272] on label "Manual Payment" at bounding box center [819, 275] width 102 height 26
click at [0, 0] on 8 "Manual Payment" at bounding box center [0, 0] width 0 height 0
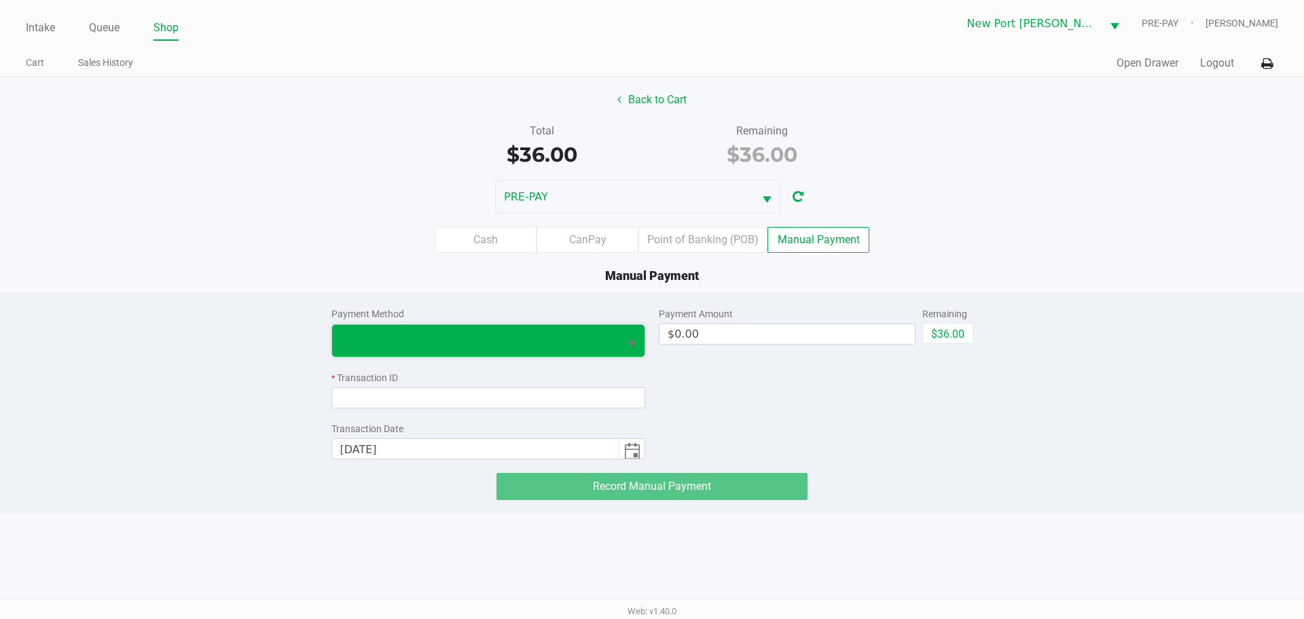
click at [546, 348] on span at bounding box center [475, 340] width 271 height 16
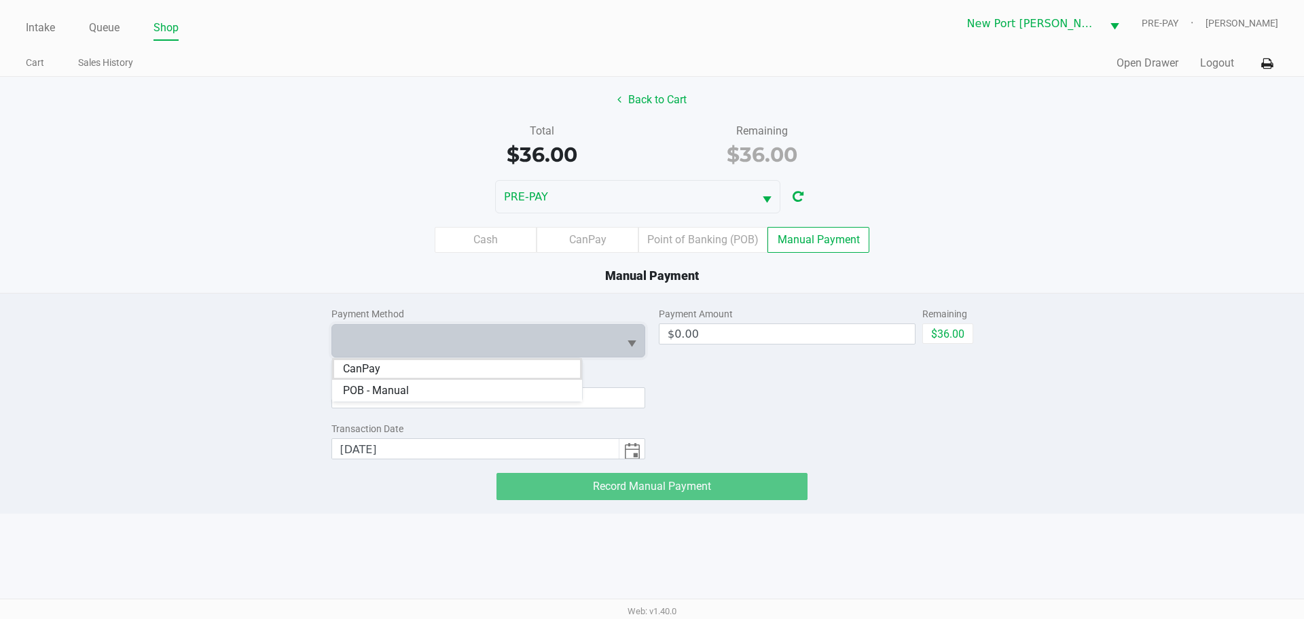
click at [486, 298] on div "Payment Method * Transaction ID Transaction Date [DATE]" at bounding box center [489, 376] width 315 height 166
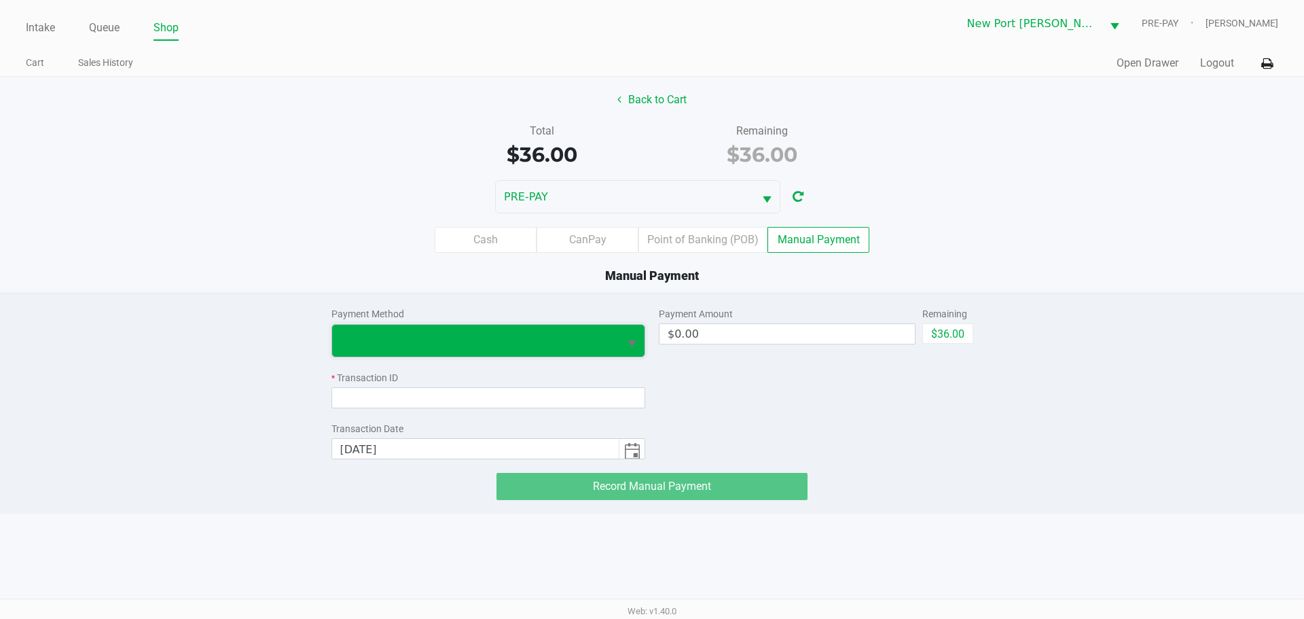
click at [497, 347] on span at bounding box center [475, 340] width 271 height 16
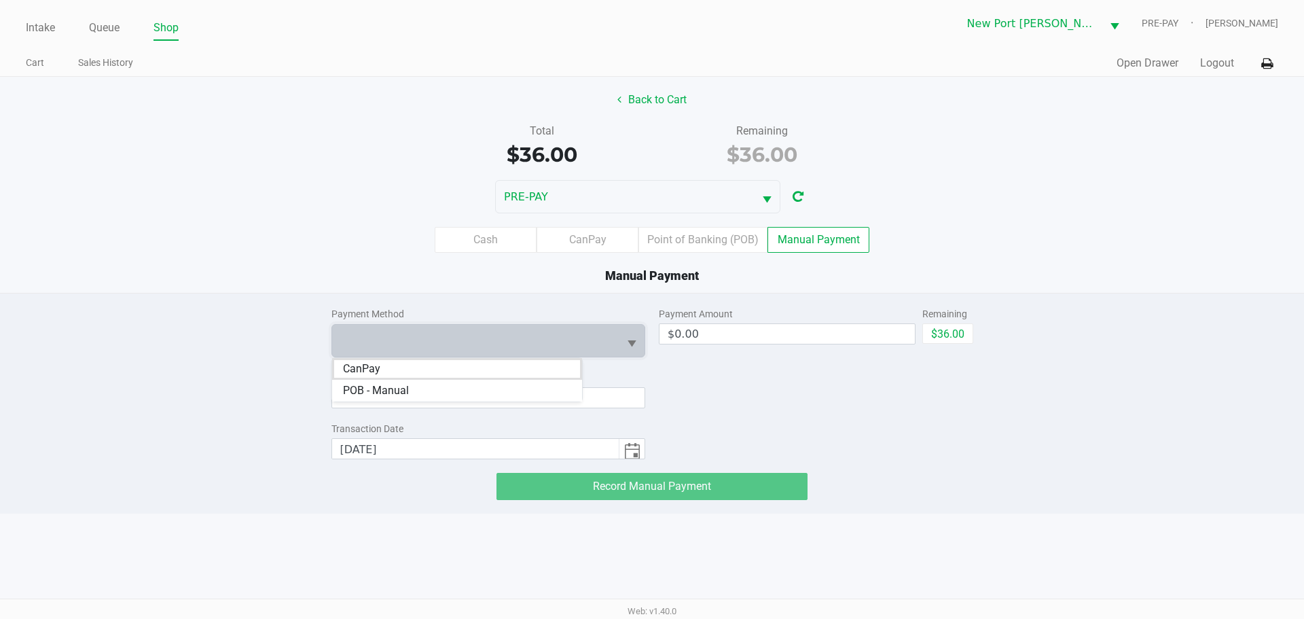
click at [443, 291] on div "Manual Payment" at bounding box center [652, 279] width 1325 height 26
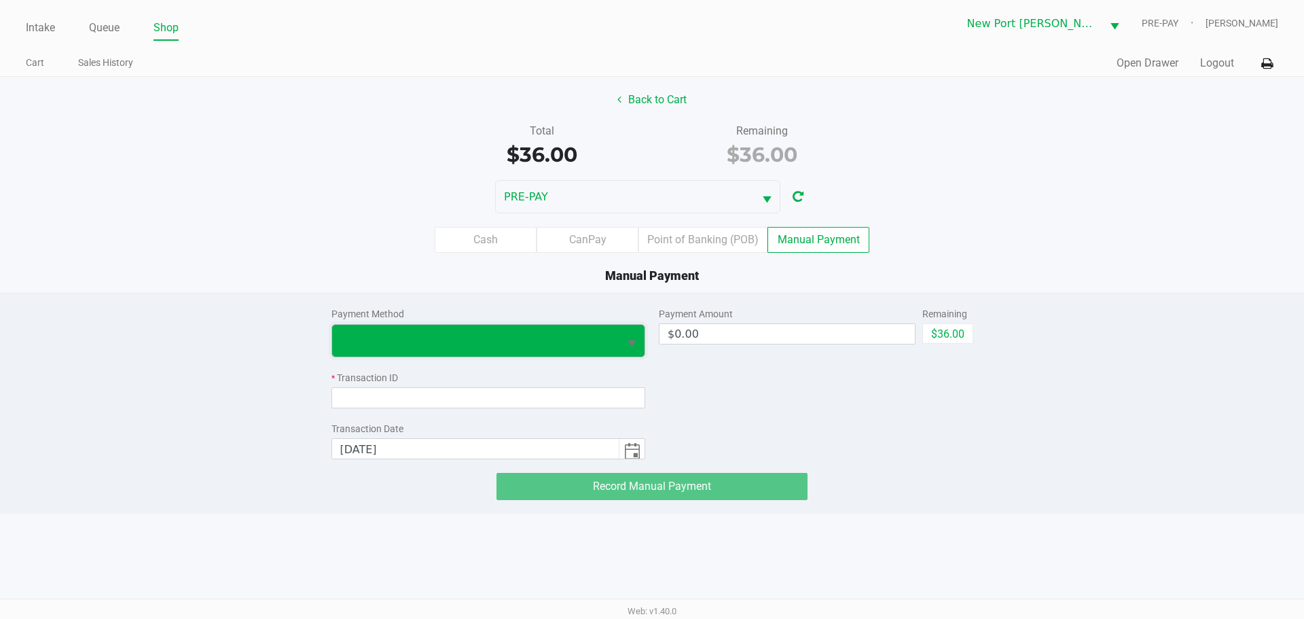
click at [464, 327] on span at bounding box center [475, 341] width 287 height 32
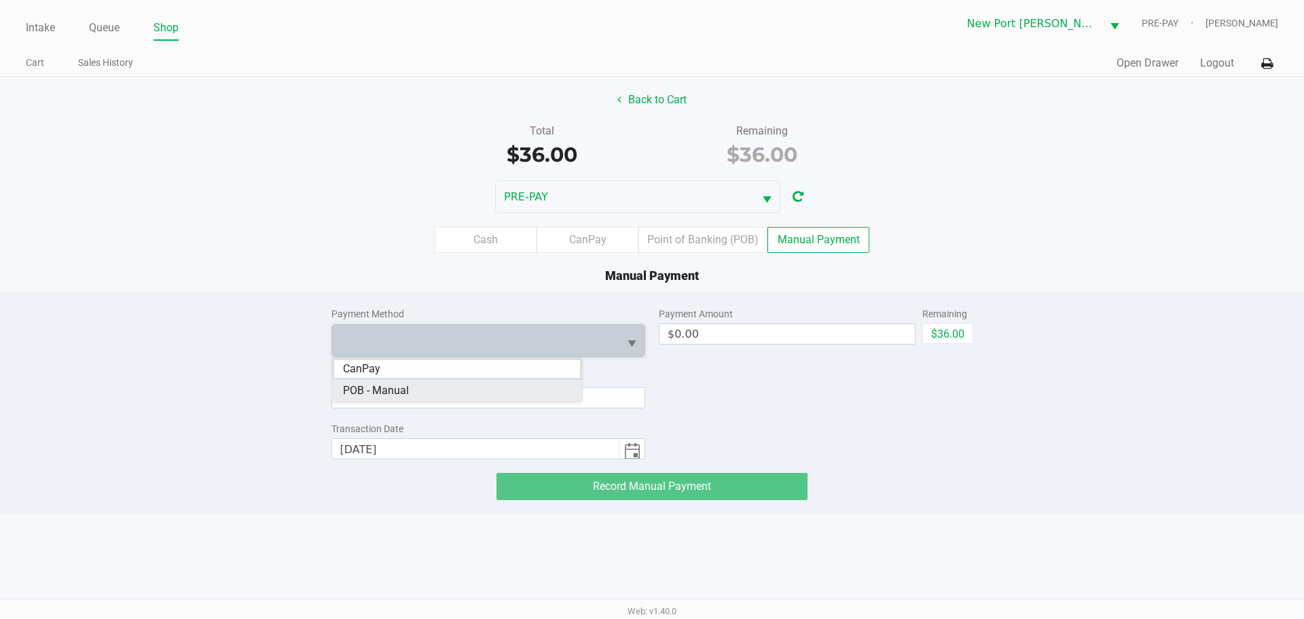
click at [522, 391] on Manual "POB - Manual" at bounding box center [457, 391] width 250 height 22
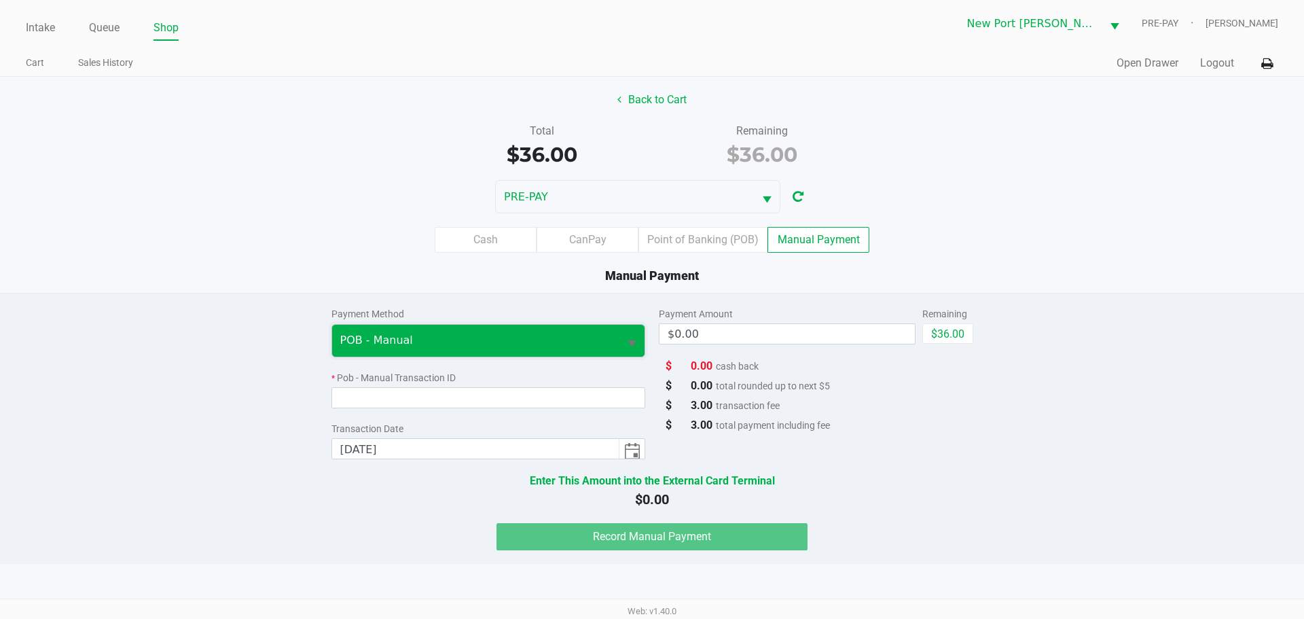
click at [516, 345] on span "POB - Manual" at bounding box center [475, 340] width 271 height 16
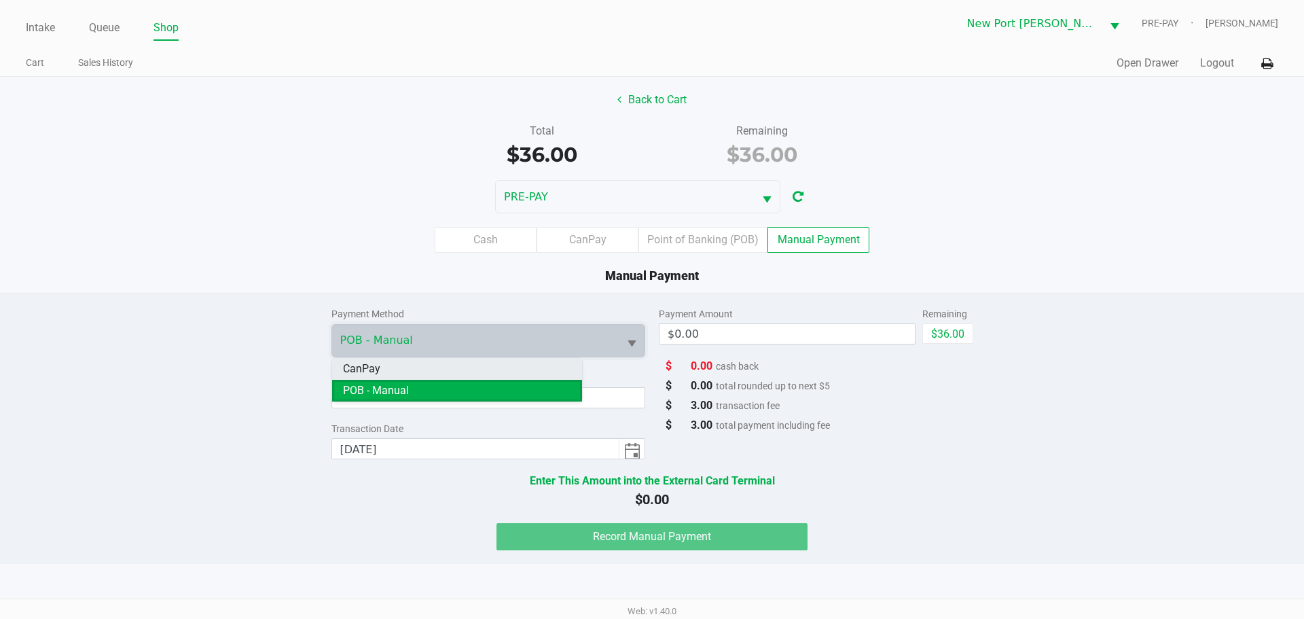
click at [520, 376] on li "CanPay" at bounding box center [457, 369] width 250 height 22
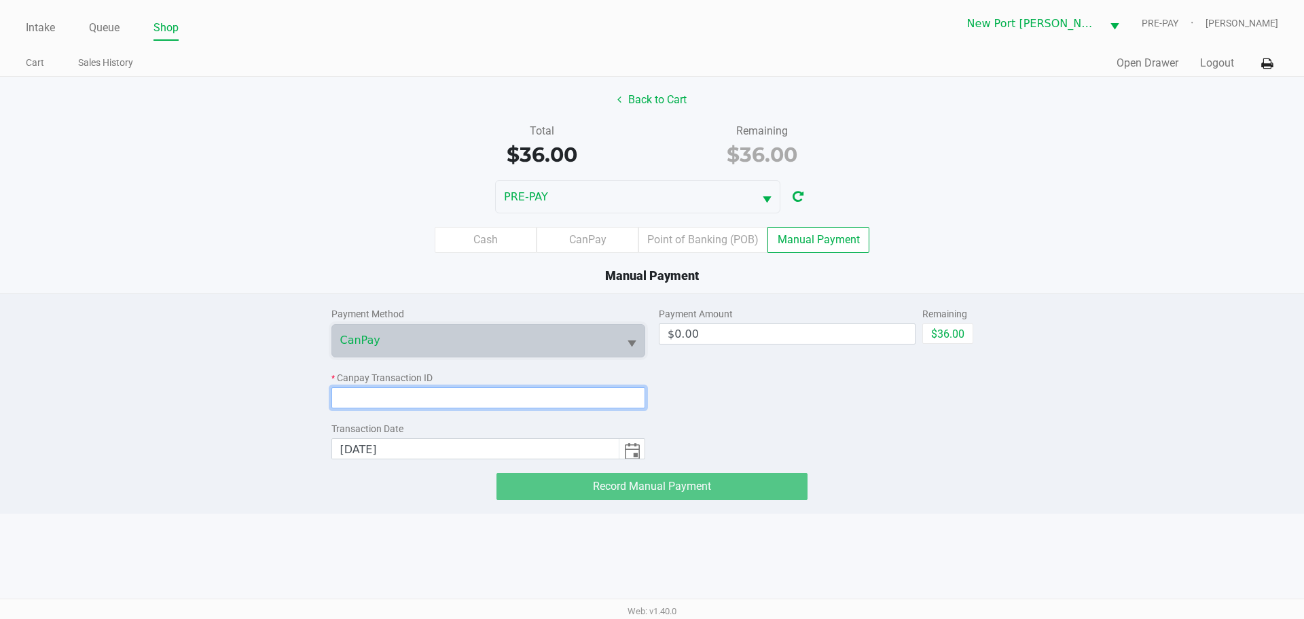
click at [487, 396] on input at bounding box center [489, 397] width 315 height 21
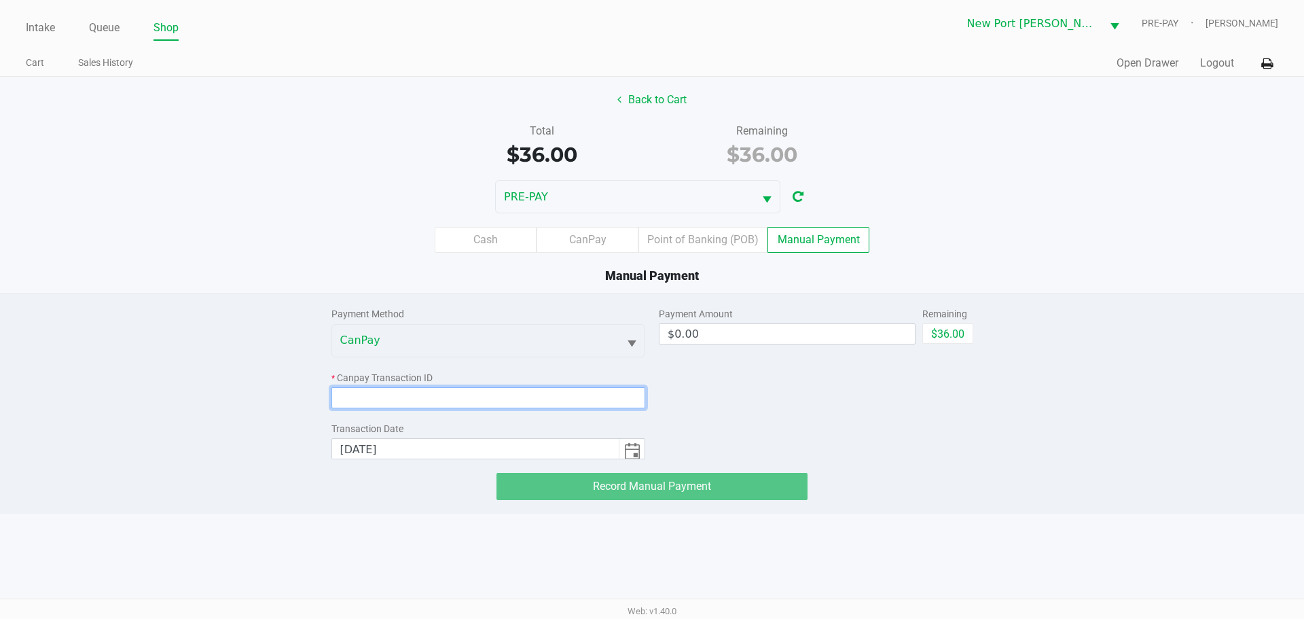
paste input "7U8ESALUBEQI"
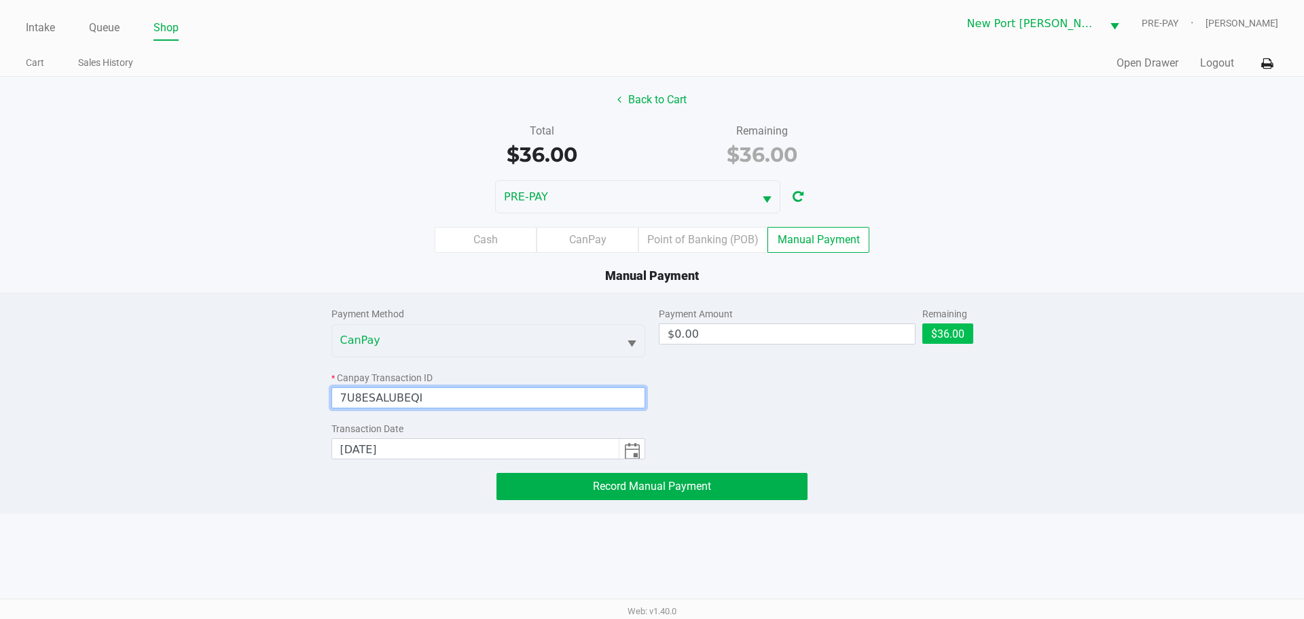
type input "7U8ESALUBEQI"
click at [949, 343] on button "$36.00" at bounding box center [948, 333] width 51 height 20
type input "$36.00"
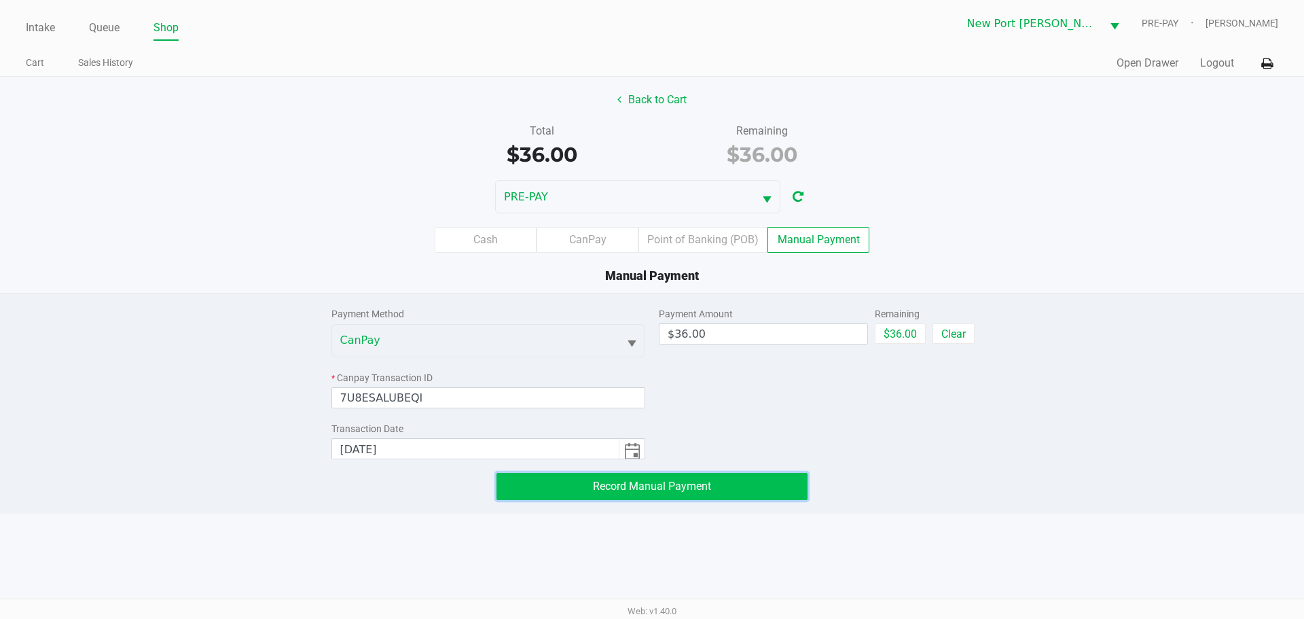
click at [743, 477] on button "Record Manual Payment" at bounding box center [652, 486] width 311 height 27
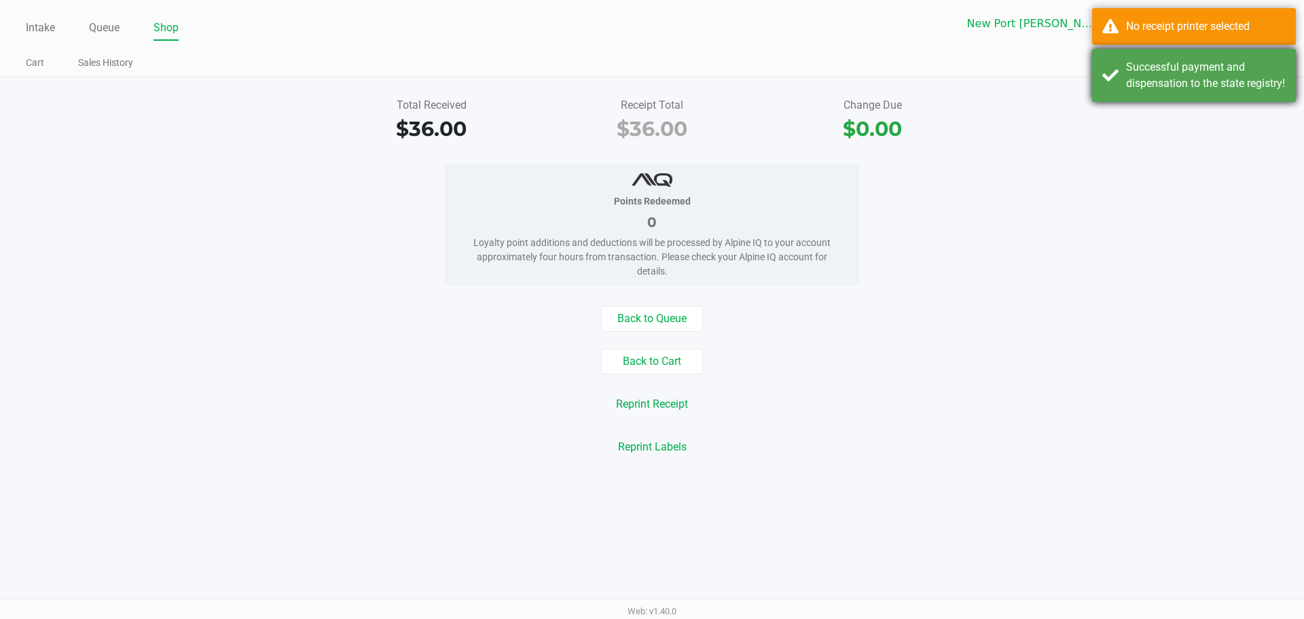
click at [1264, 56] on div "Successful payment and dispensation to the state registry!" at bounding box center [1194, 75] width 204 height 53
click at [1244, 15] on div "No receipt printer selected" at bounding box center [1194, 26] width 204 height 37
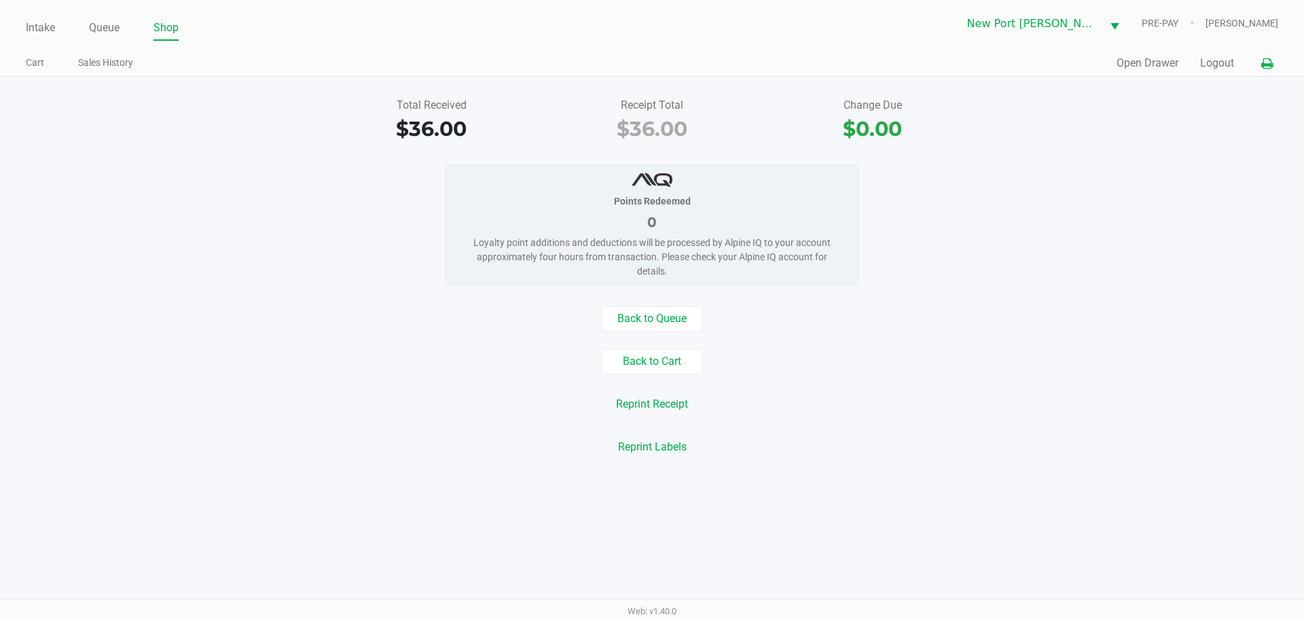
click at [1270, 69] on icon at bounding box center [1268, 64] width 12 height 10
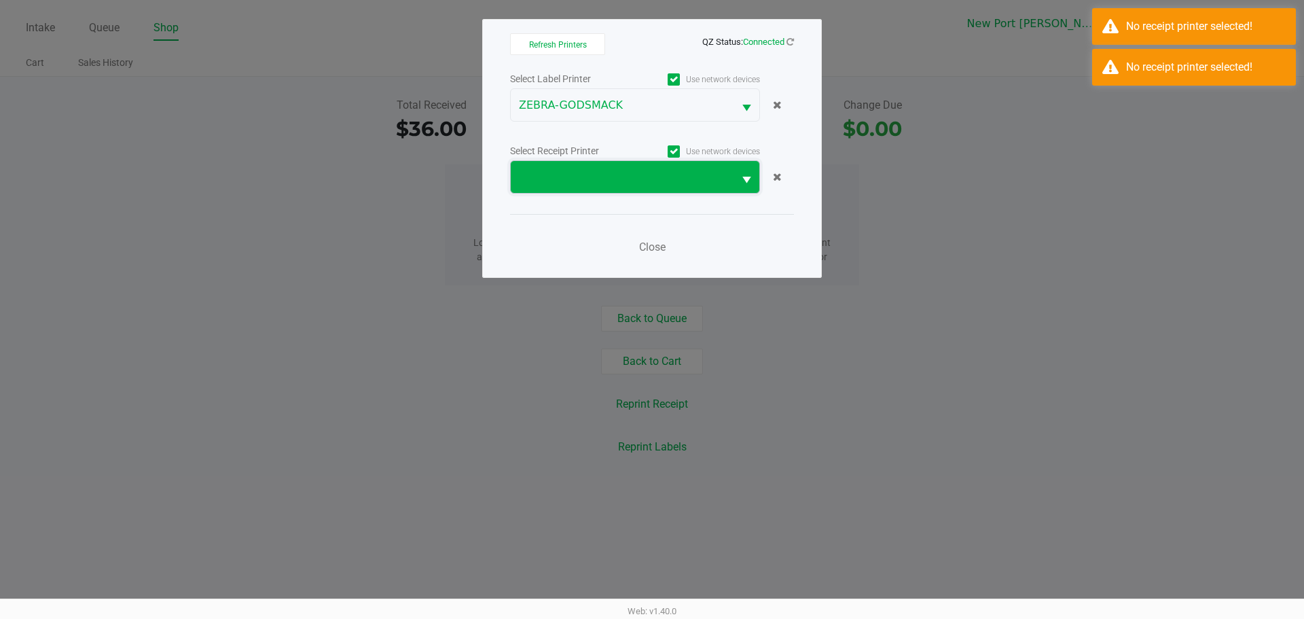
click at [609, 167] on span at bounding box center [622, 177] width 223 height 32
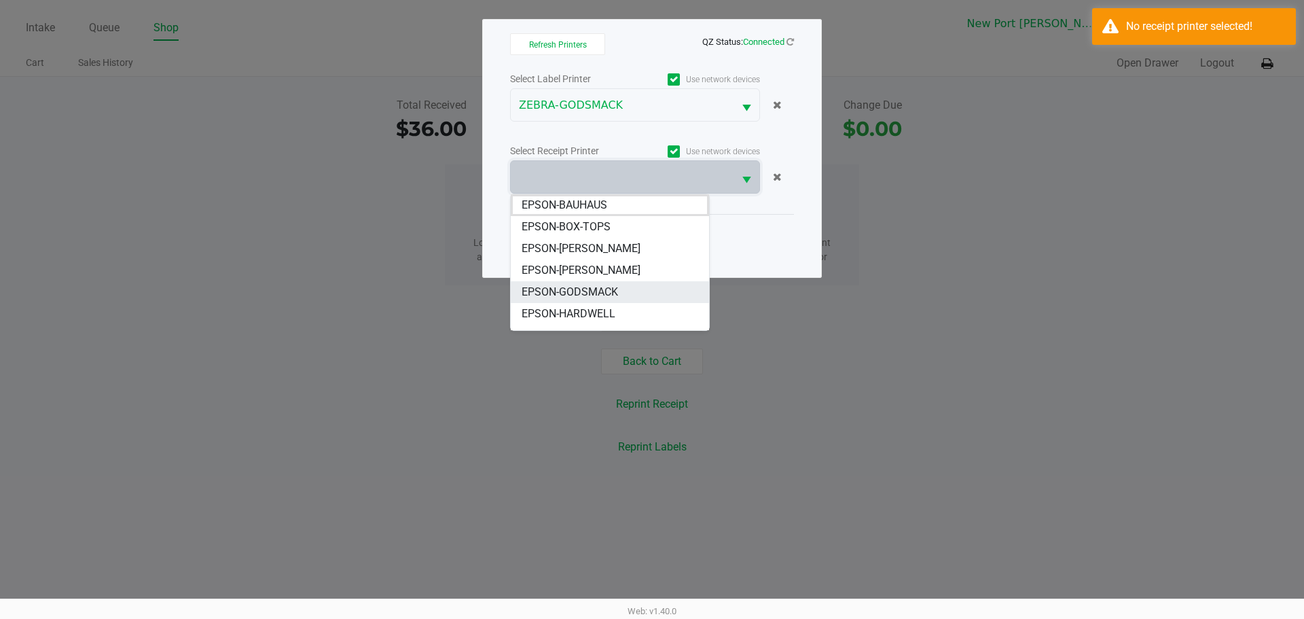
click at [605, 291] on span "EPSON-GODSMACK" at bounding box center [570, 292] width 96 height 16
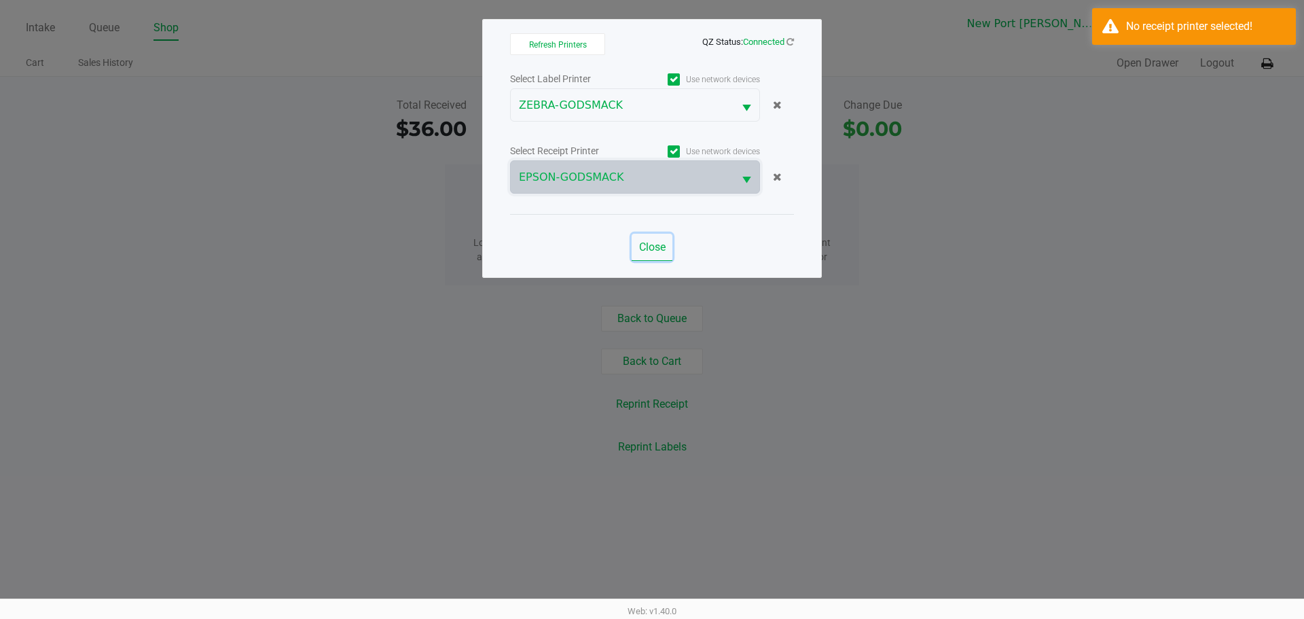
click at [637, 245] on button "Close" at bounding box center [652, 247] width 41 height 27
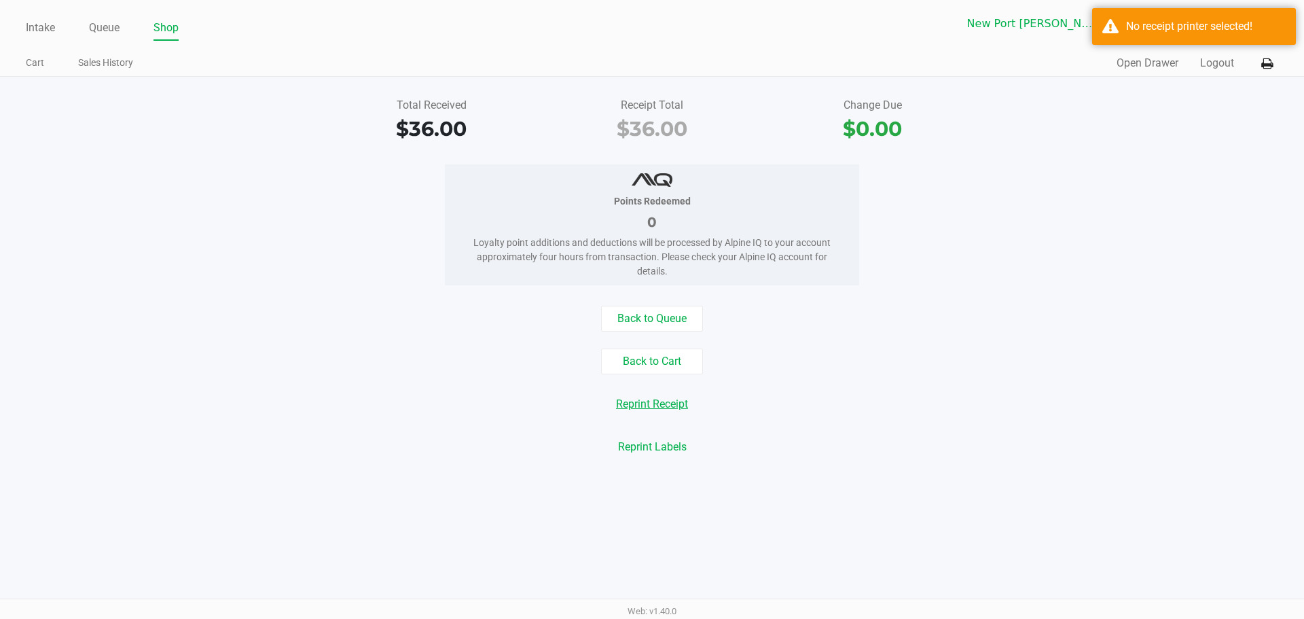
click at [673, 409] on button "Reprint Receipt" at bounding box center [652, 404] width 90 height 26
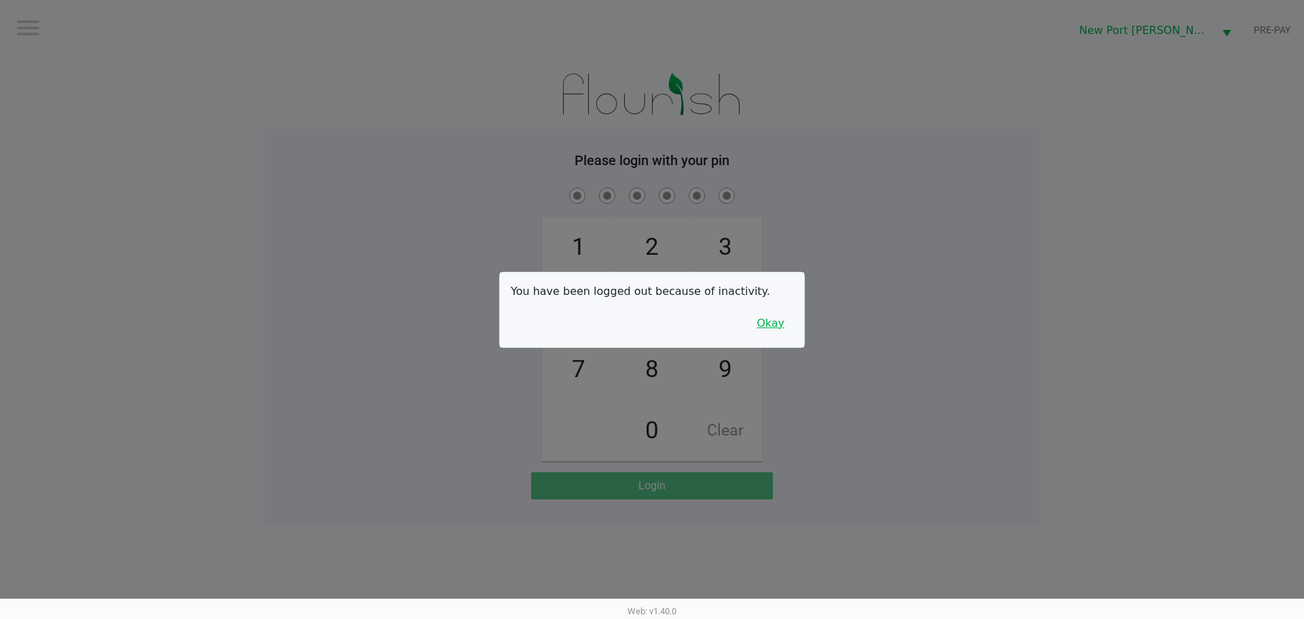
click at [766, 331] on button "Okay" at bounding box center [771, 323] width 46 height 26
